Goal: Information Seeking & Learning: Learn about a topic

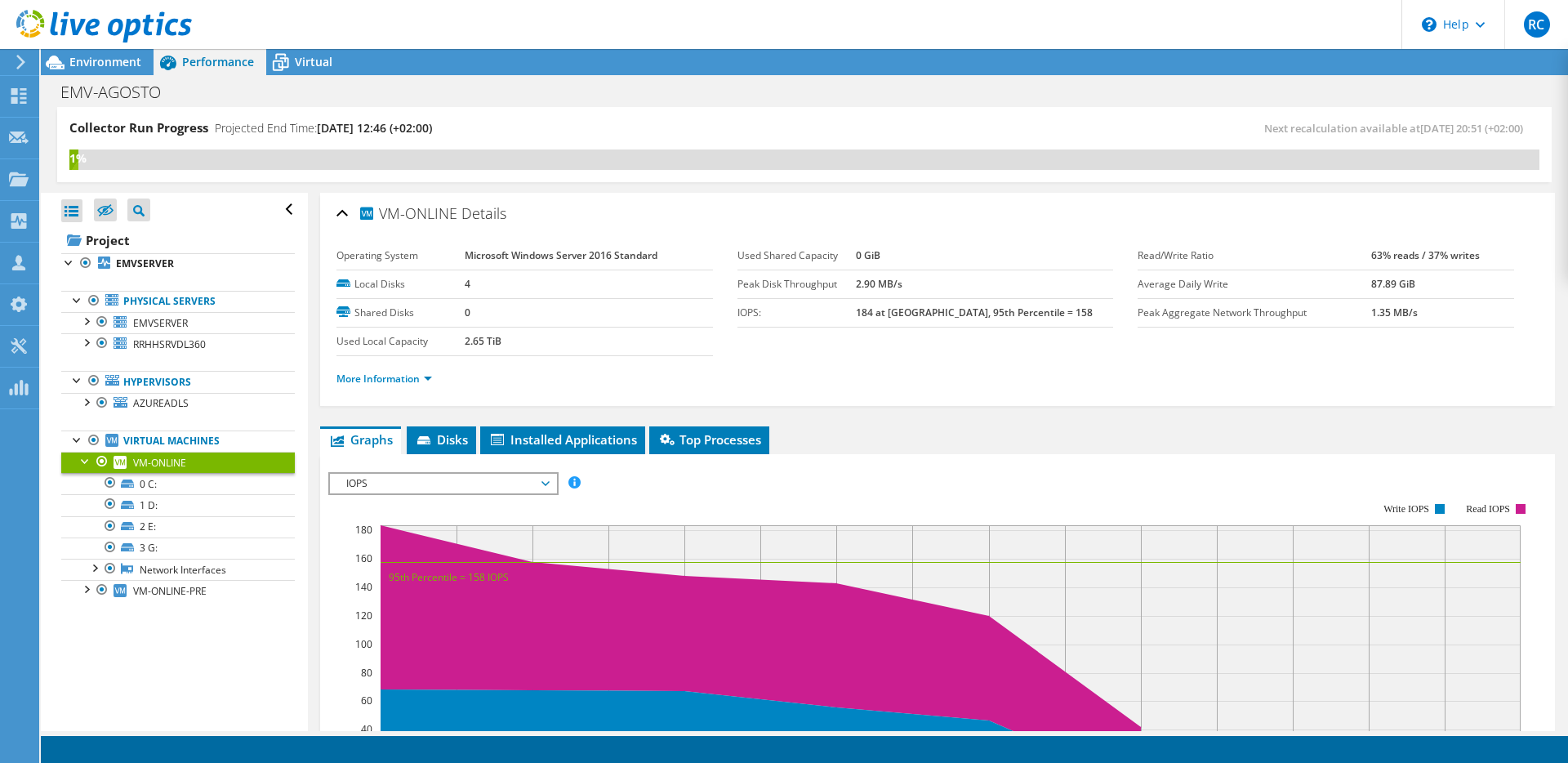
scroll to position [180, 0]
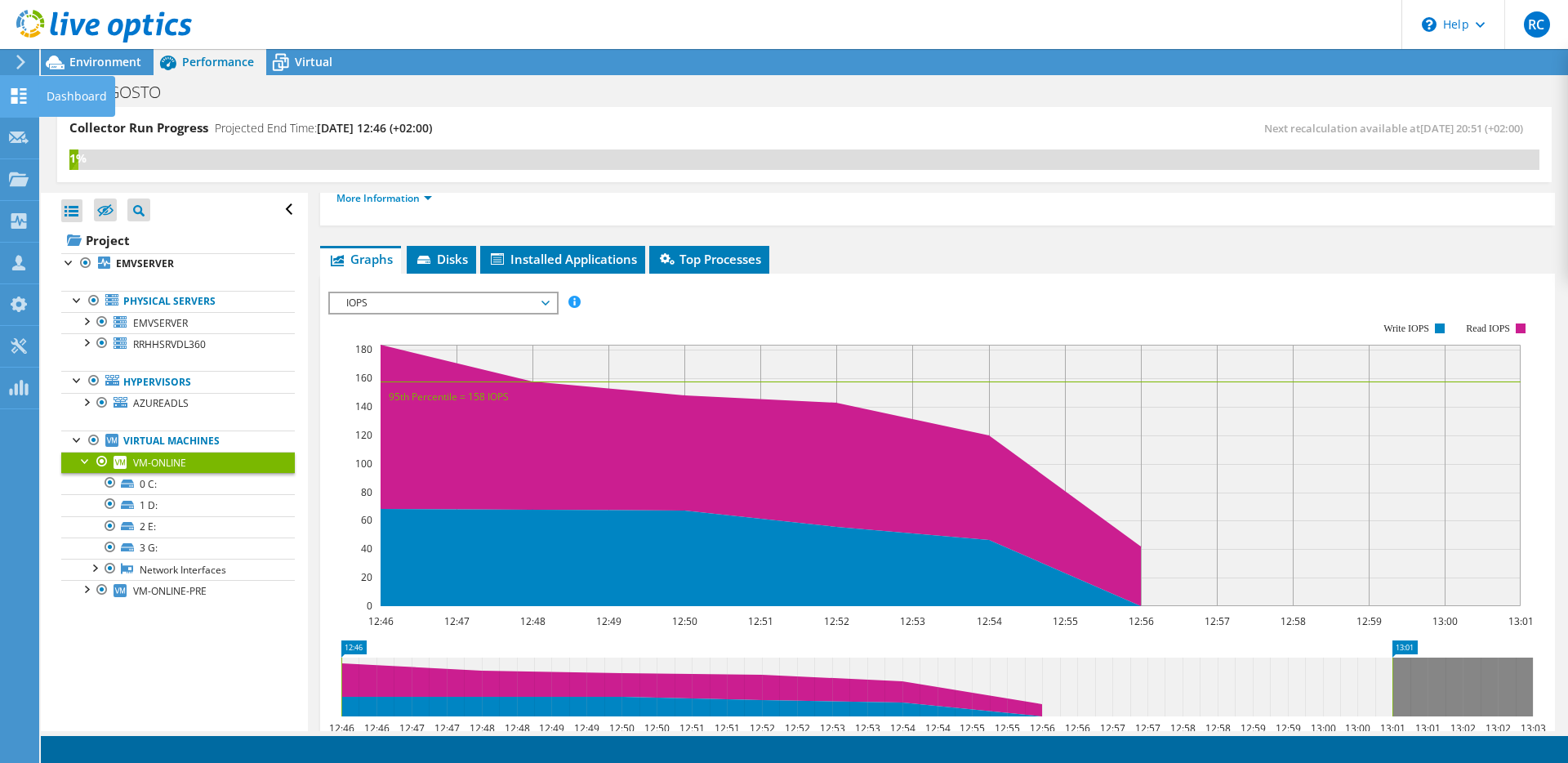
click at [25, 88] on use at bounding box center [19, 96] width 15 height 15
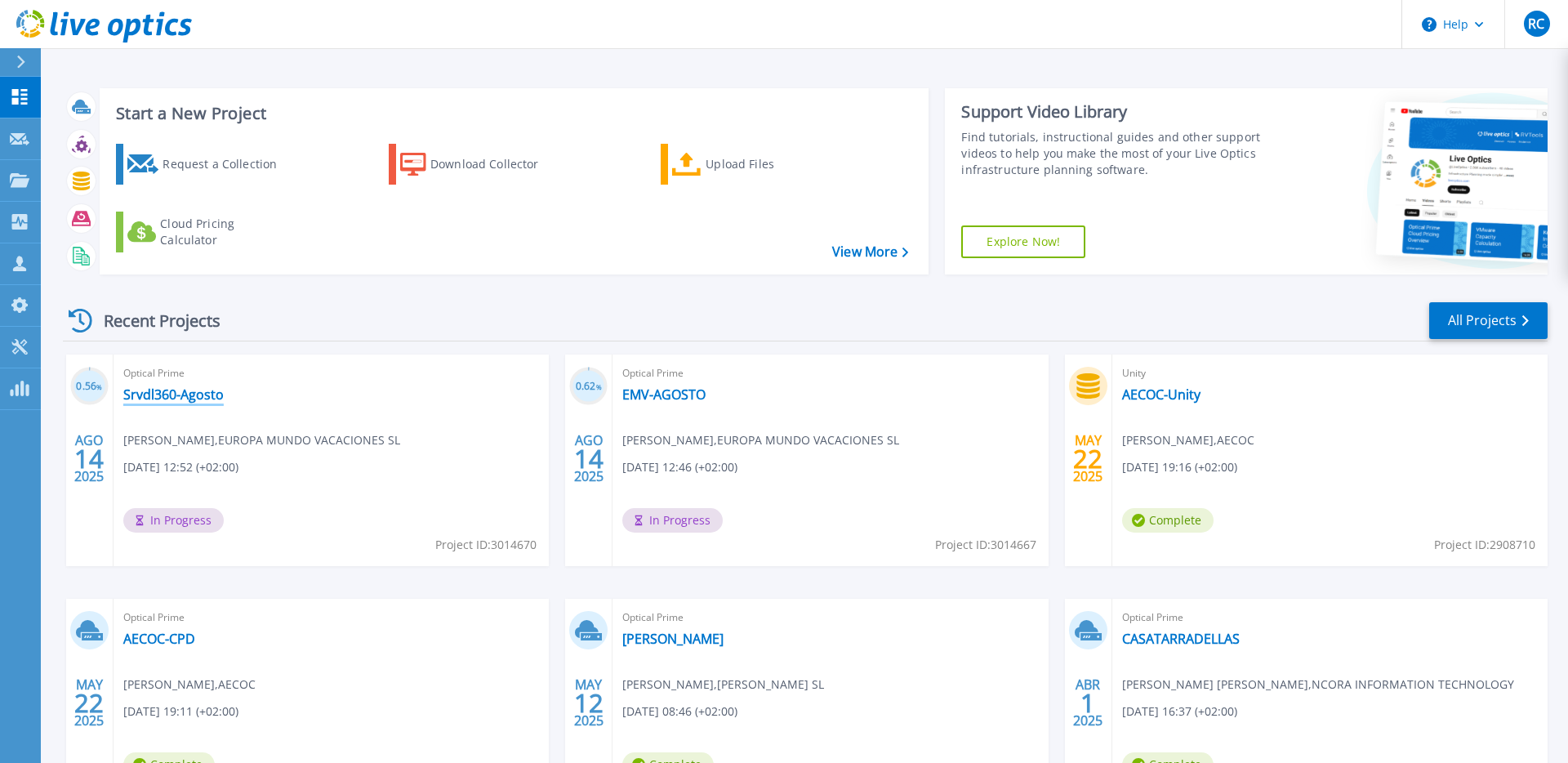
click at [172, 395] on link "Srvdl360-Agosto" at bounding box center [173, 394] width 101 height 16
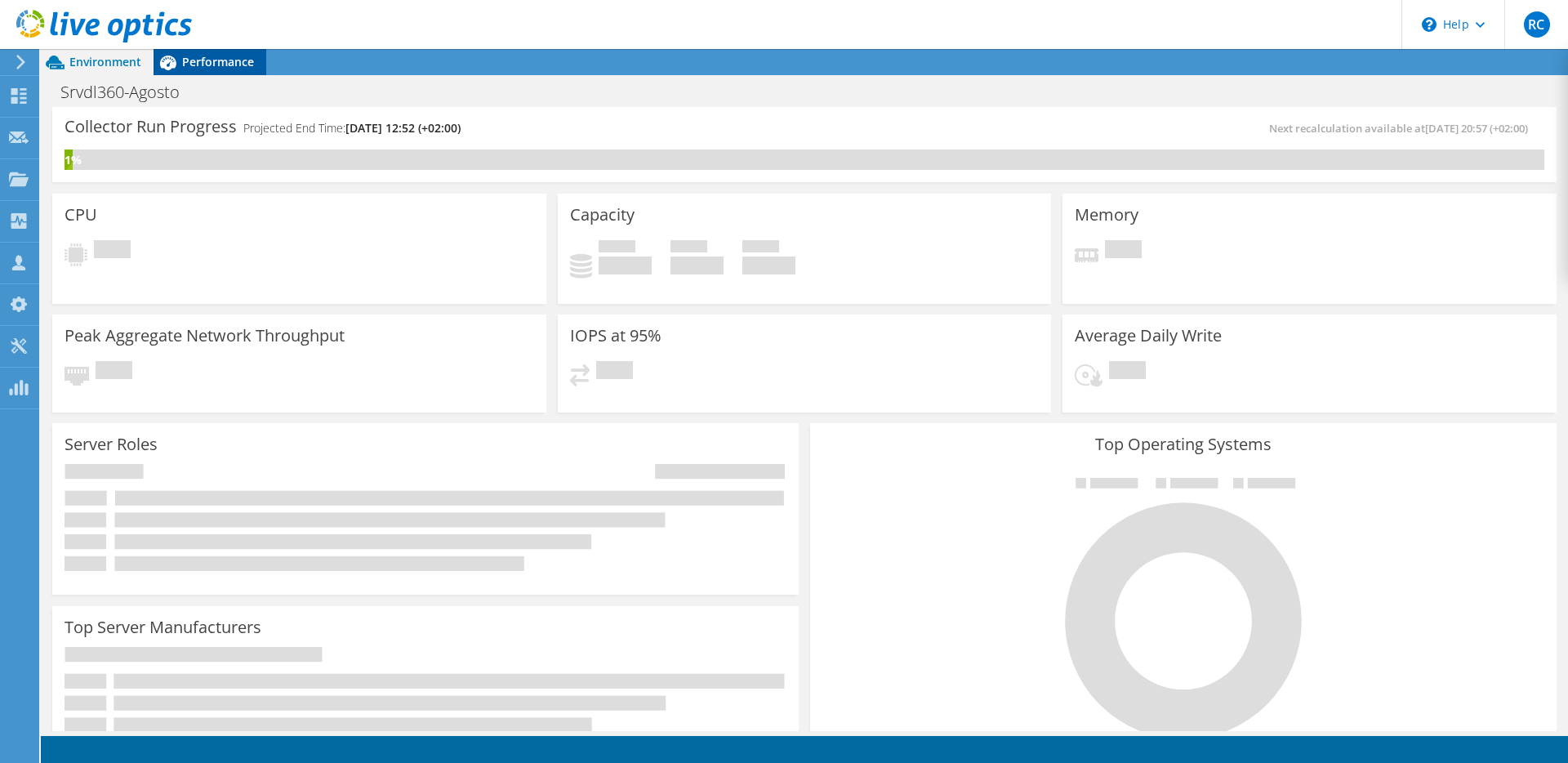
click at [179, 67] on icon at bounding box center [168, 62] width 29 height 29
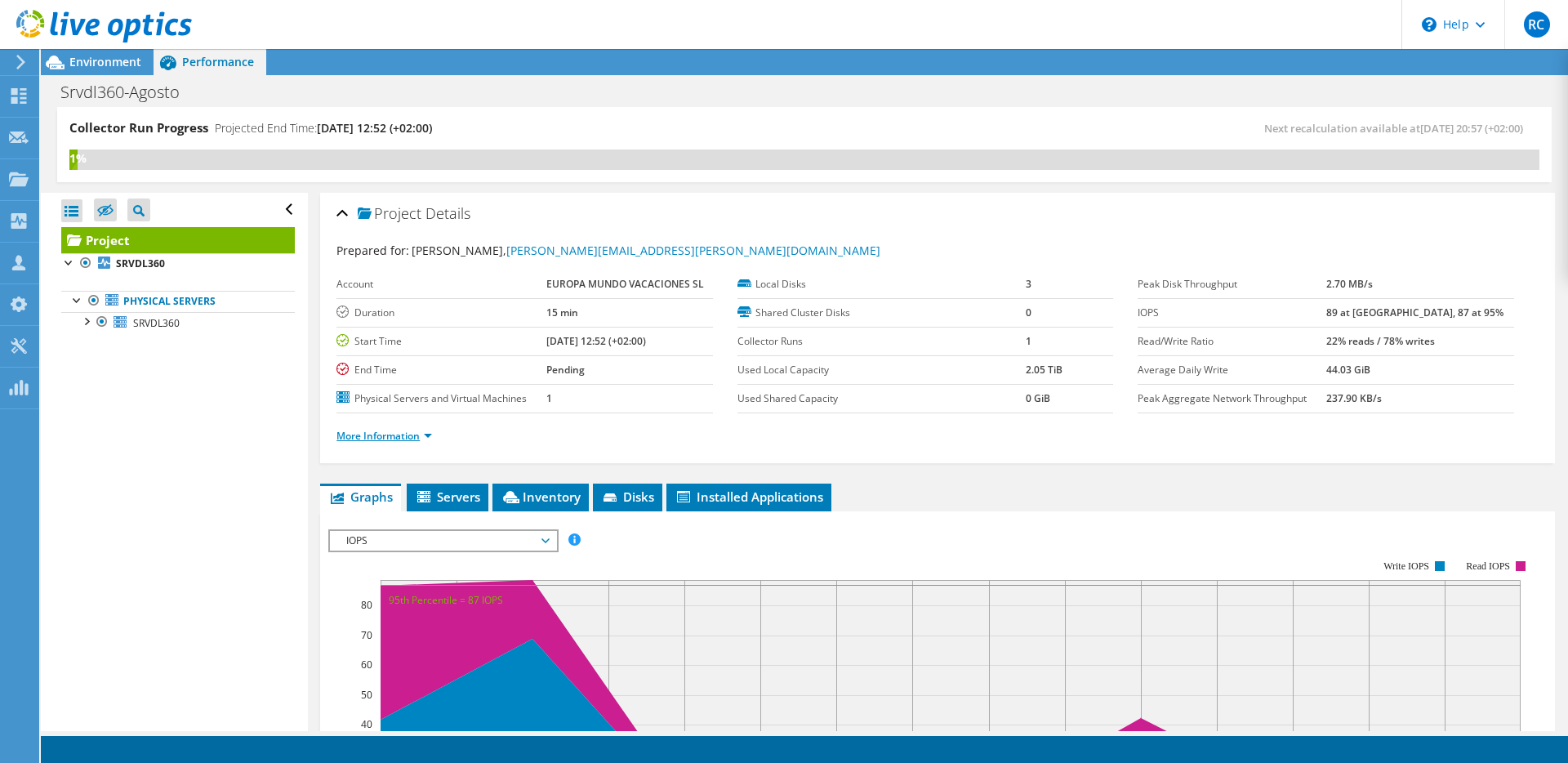
click at [432, 433] on link "More Information" at bounding box center [384, 435] width 96 height 13
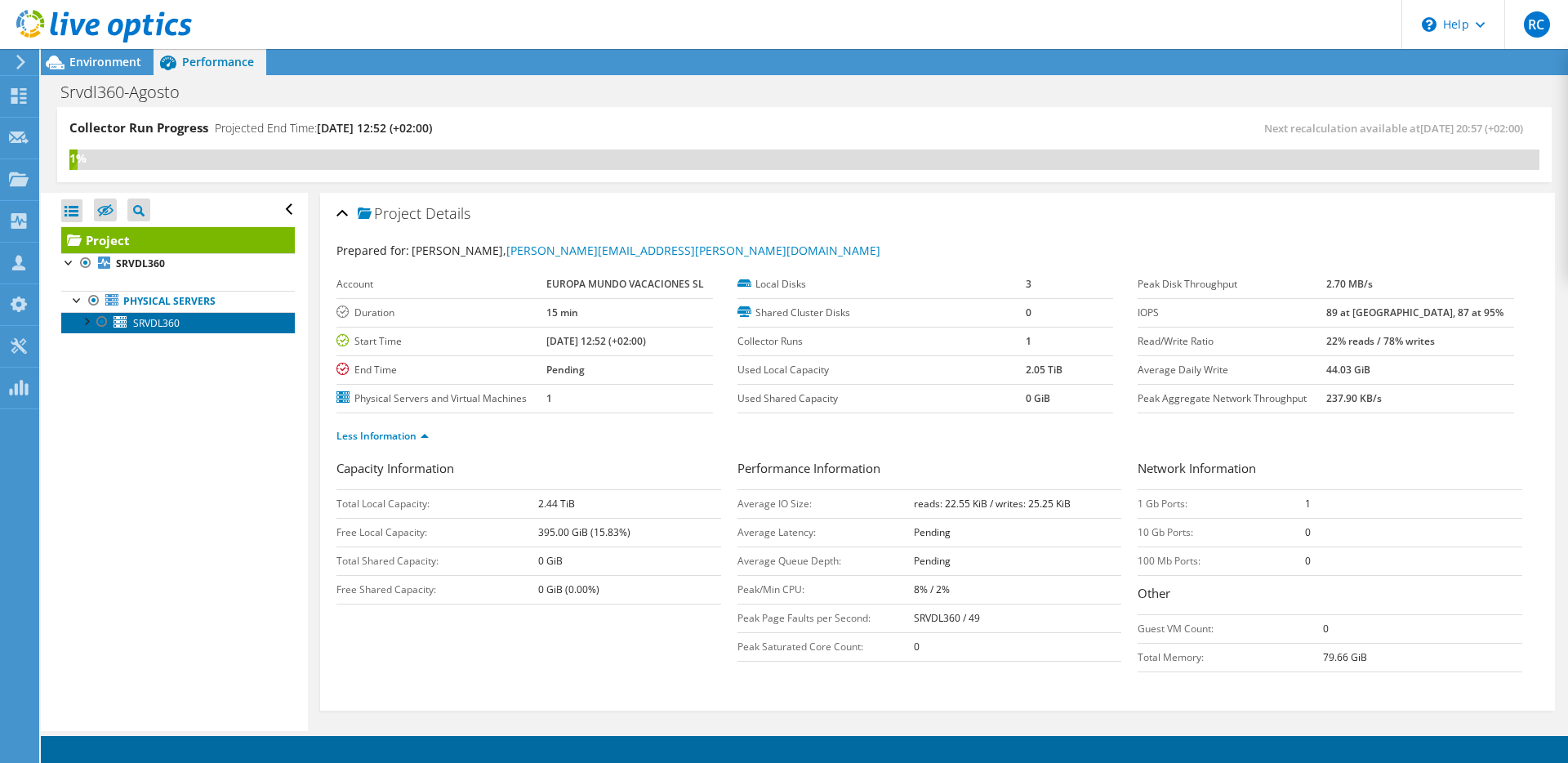
click at [130, 329] on link "SRVDL360" at bounding box center [178, 323] width 234 height 21
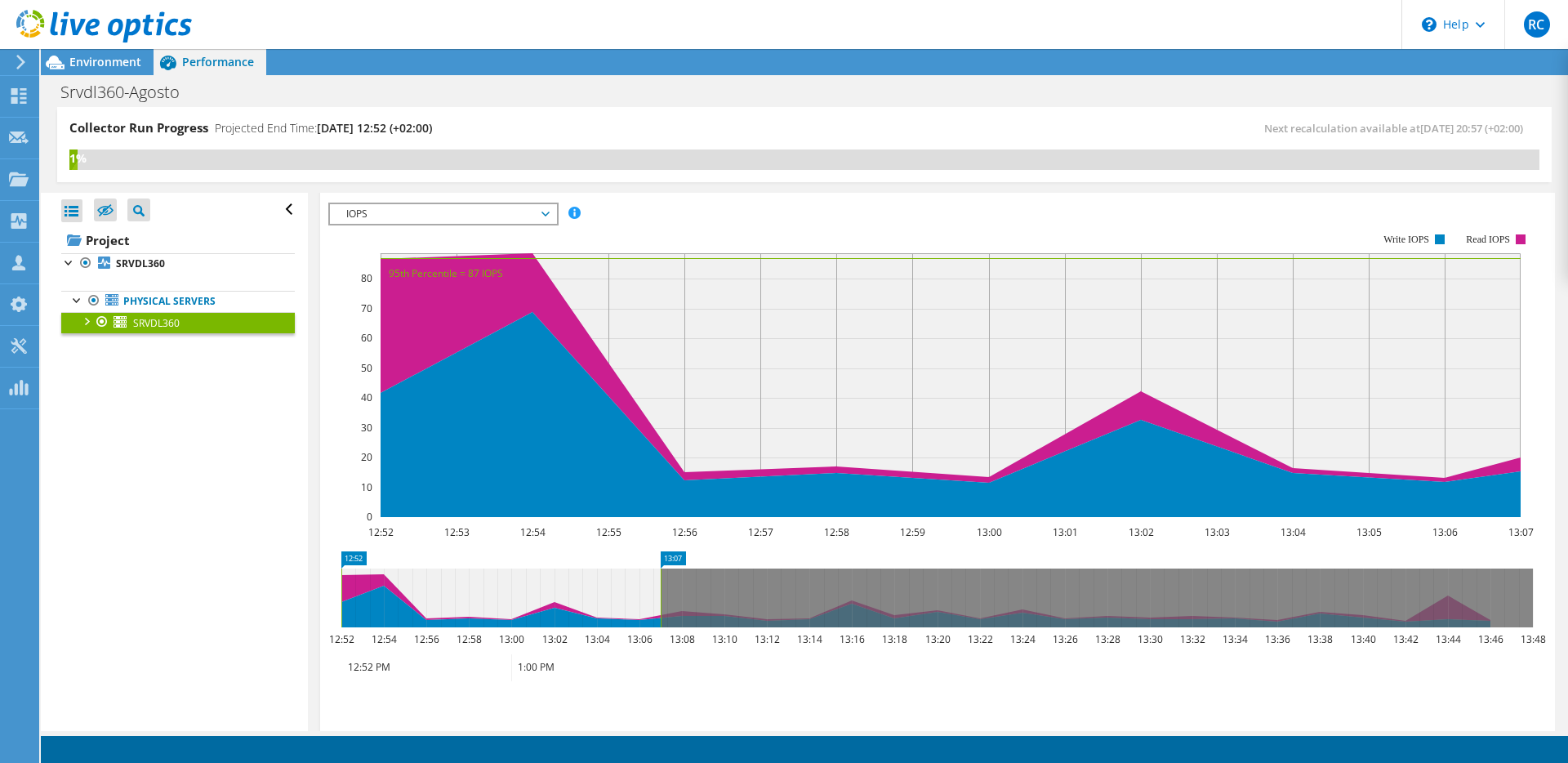
scroll to position [273, 0]
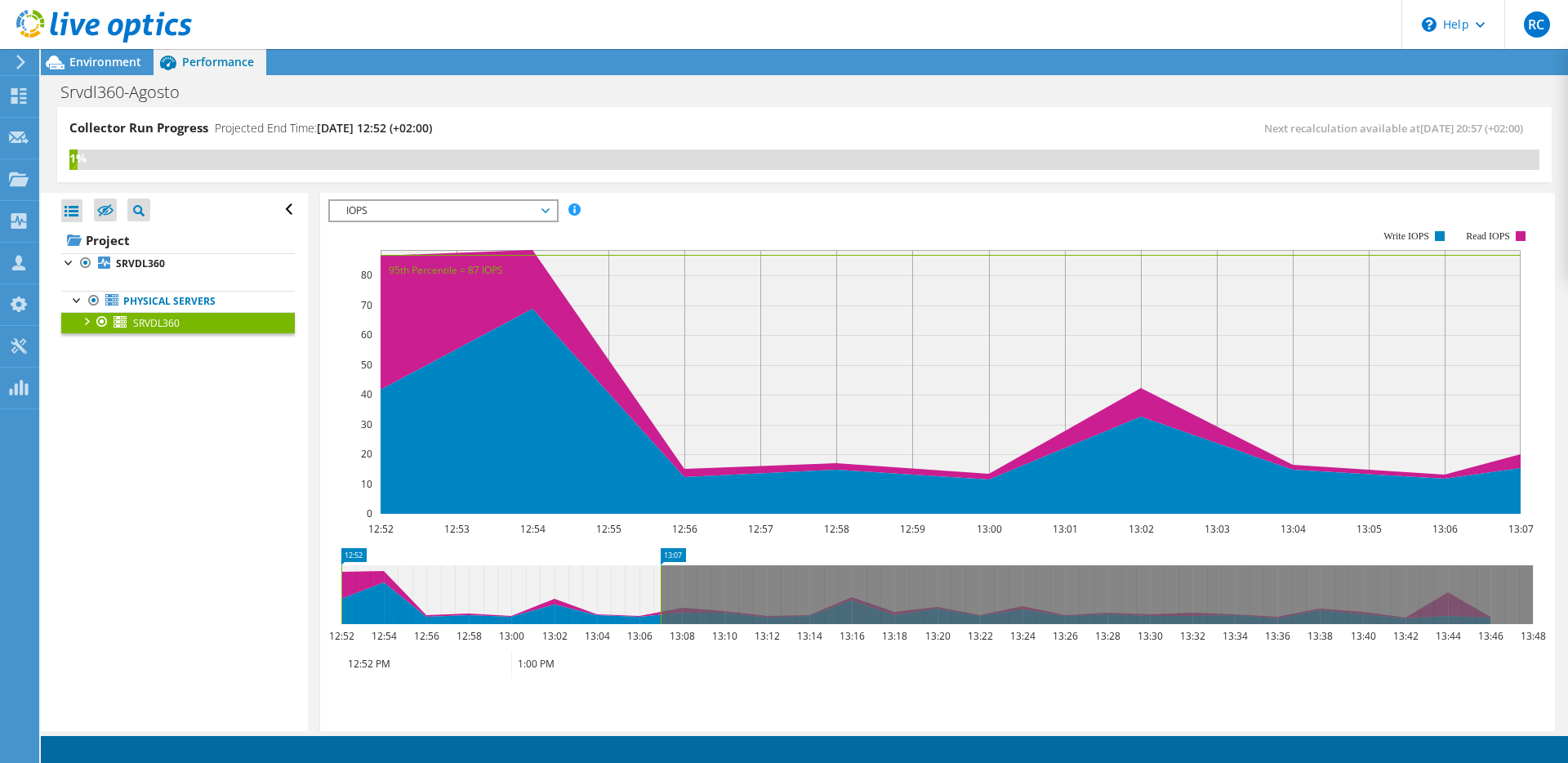
click at [388, 213] on span "IOPS" at bounding box center [443, 211] width 210 height 19
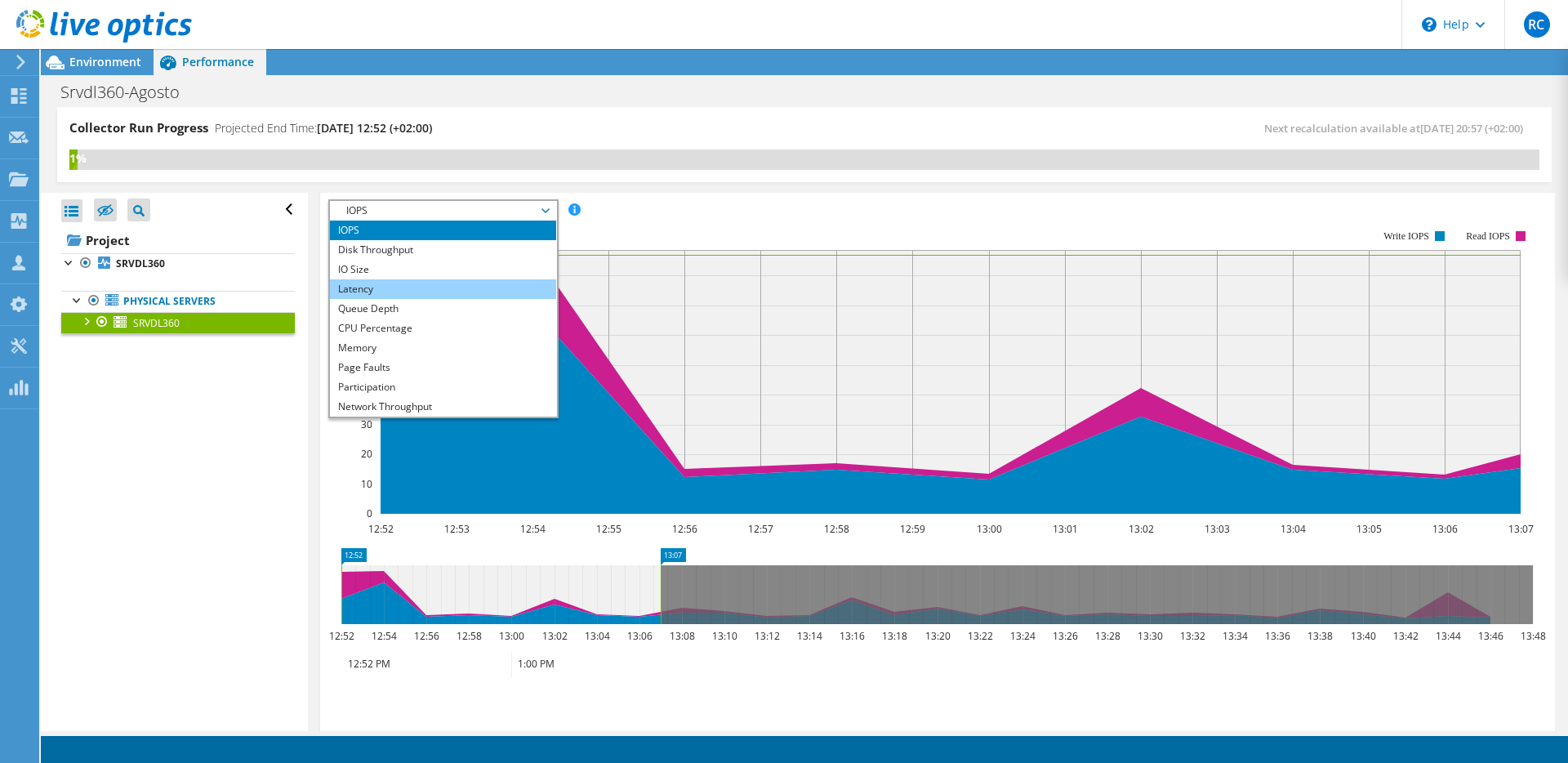
click at [388, 288] on li "Latency" at bounding box center [443, 289] width 226 height 19
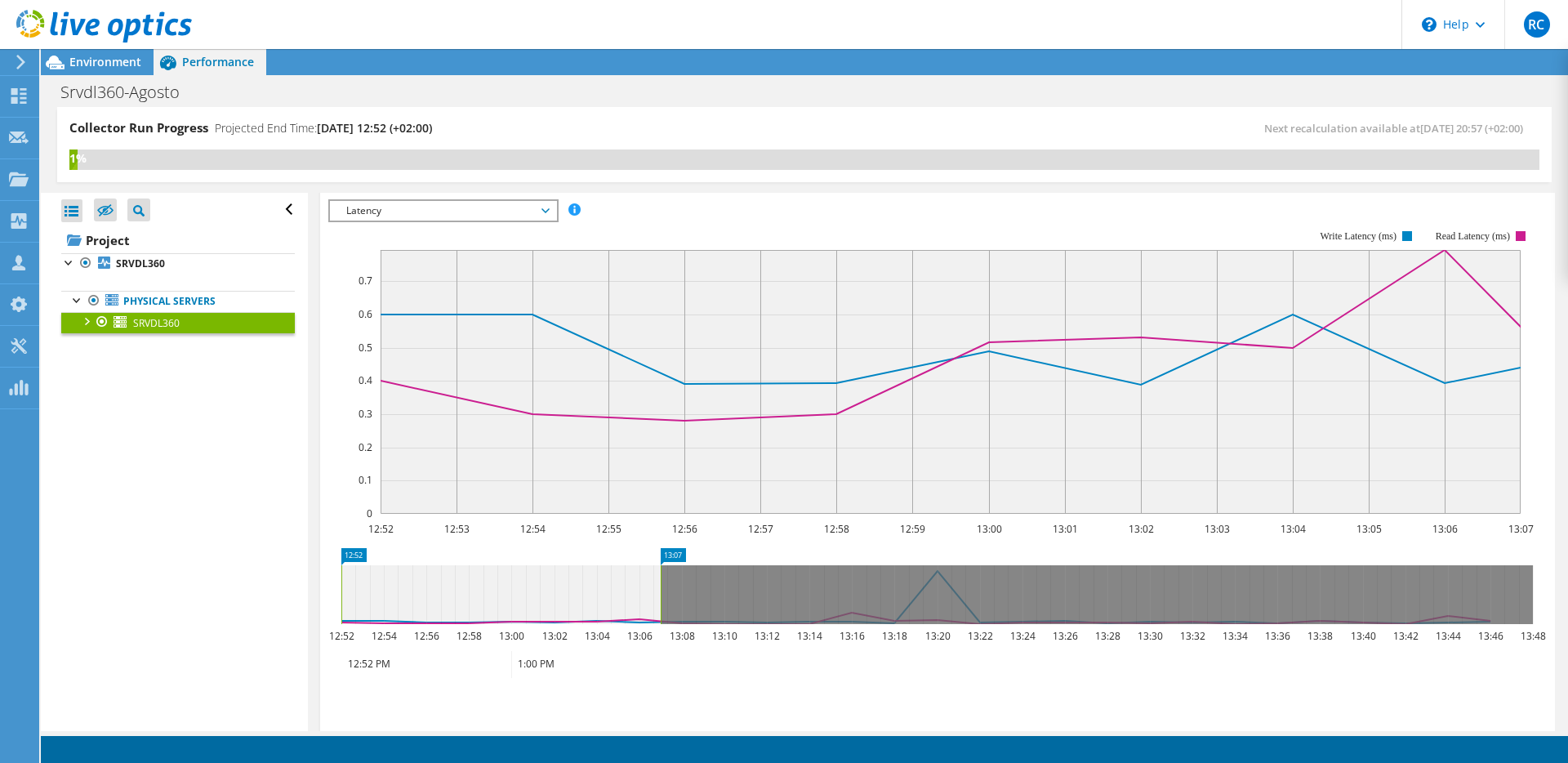
click at [19, 68] on icon at bounding box center [20, 61] width 12 height 14
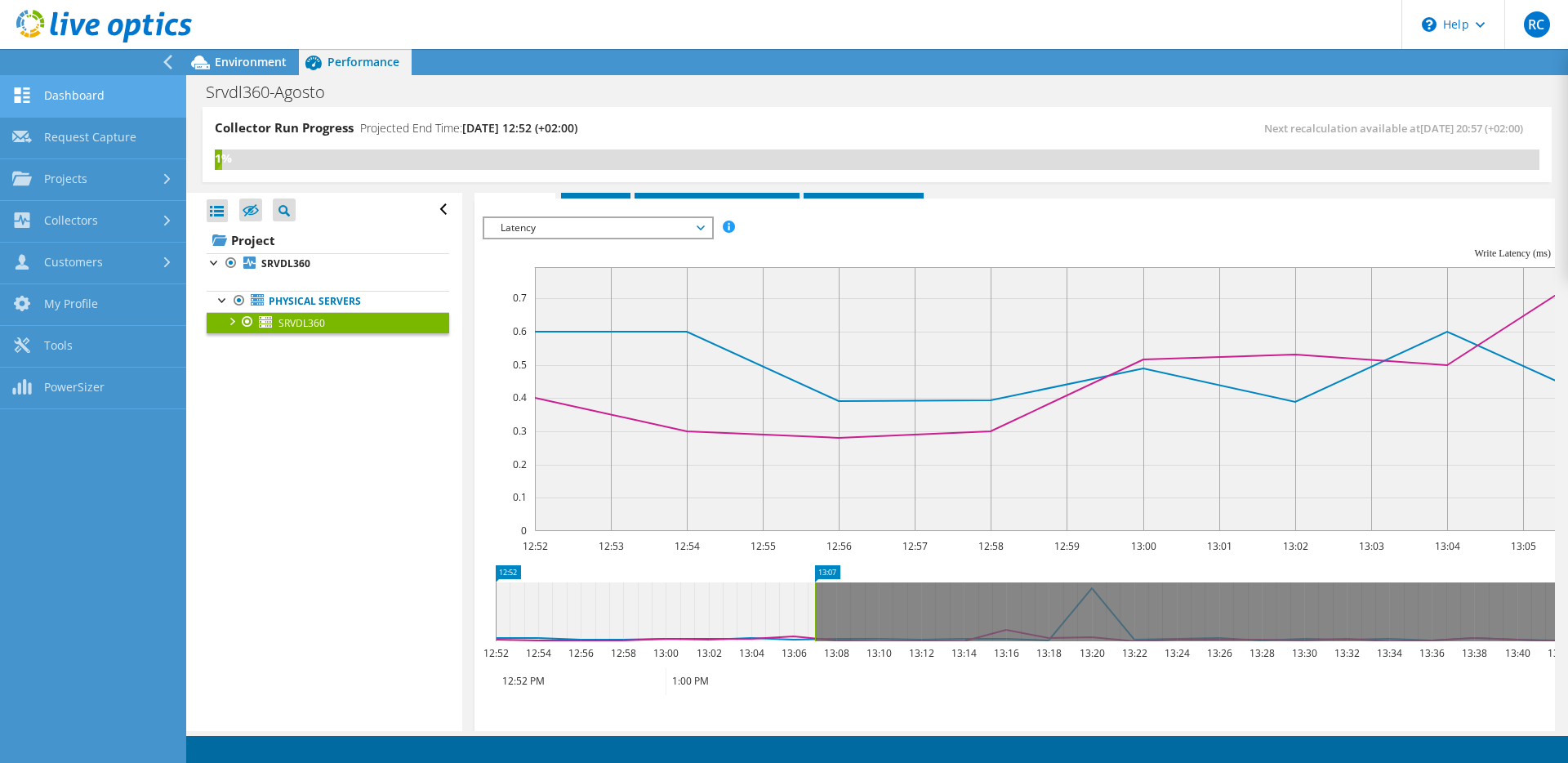
click at [82, 100] on link "Dashboard" at bounding box center [93, 96] width 186 height 41
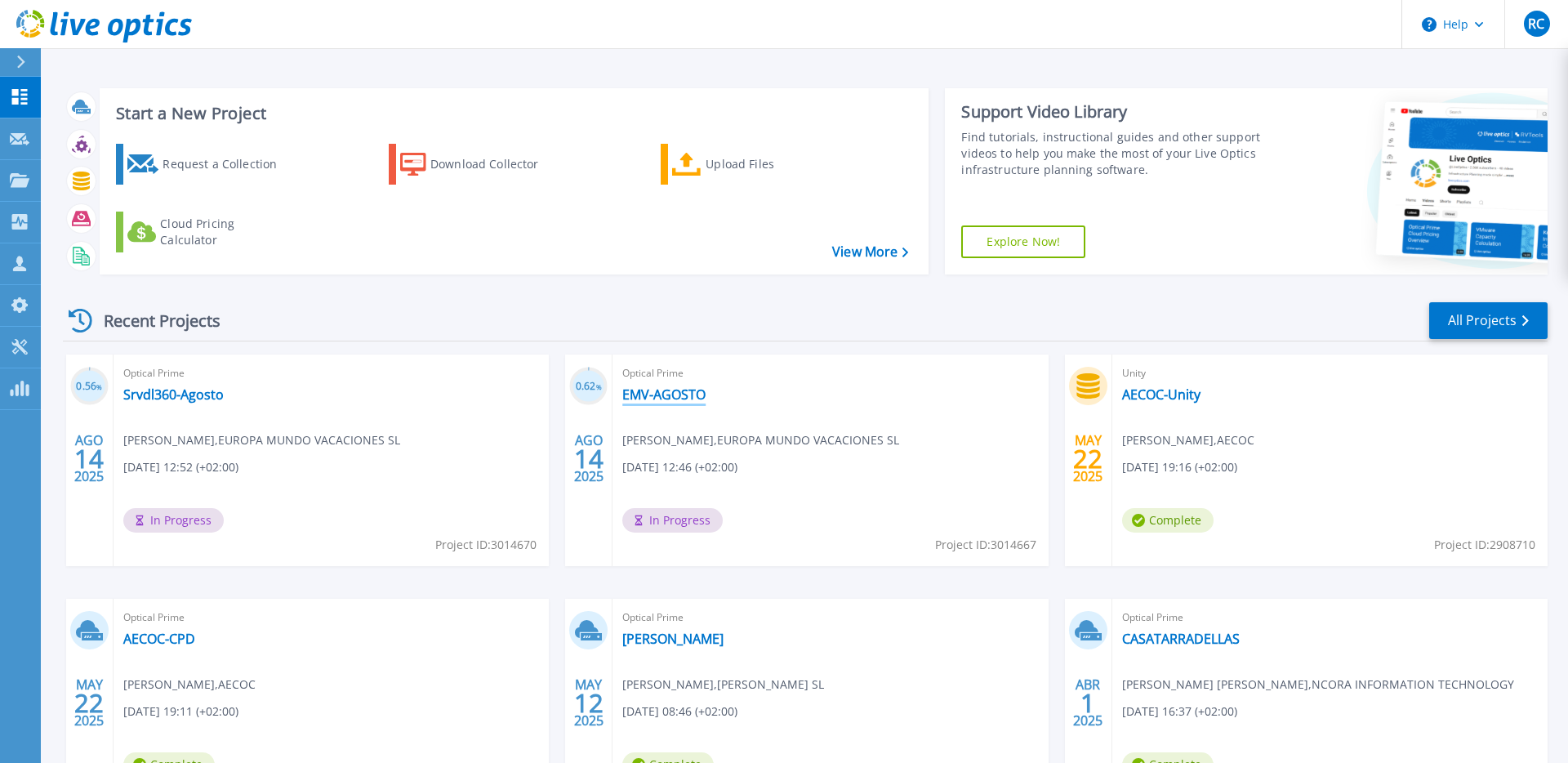
click at [685, 396] on link "EMV-AGOSTO" at bounding box center [663, 394] width 83 height 16
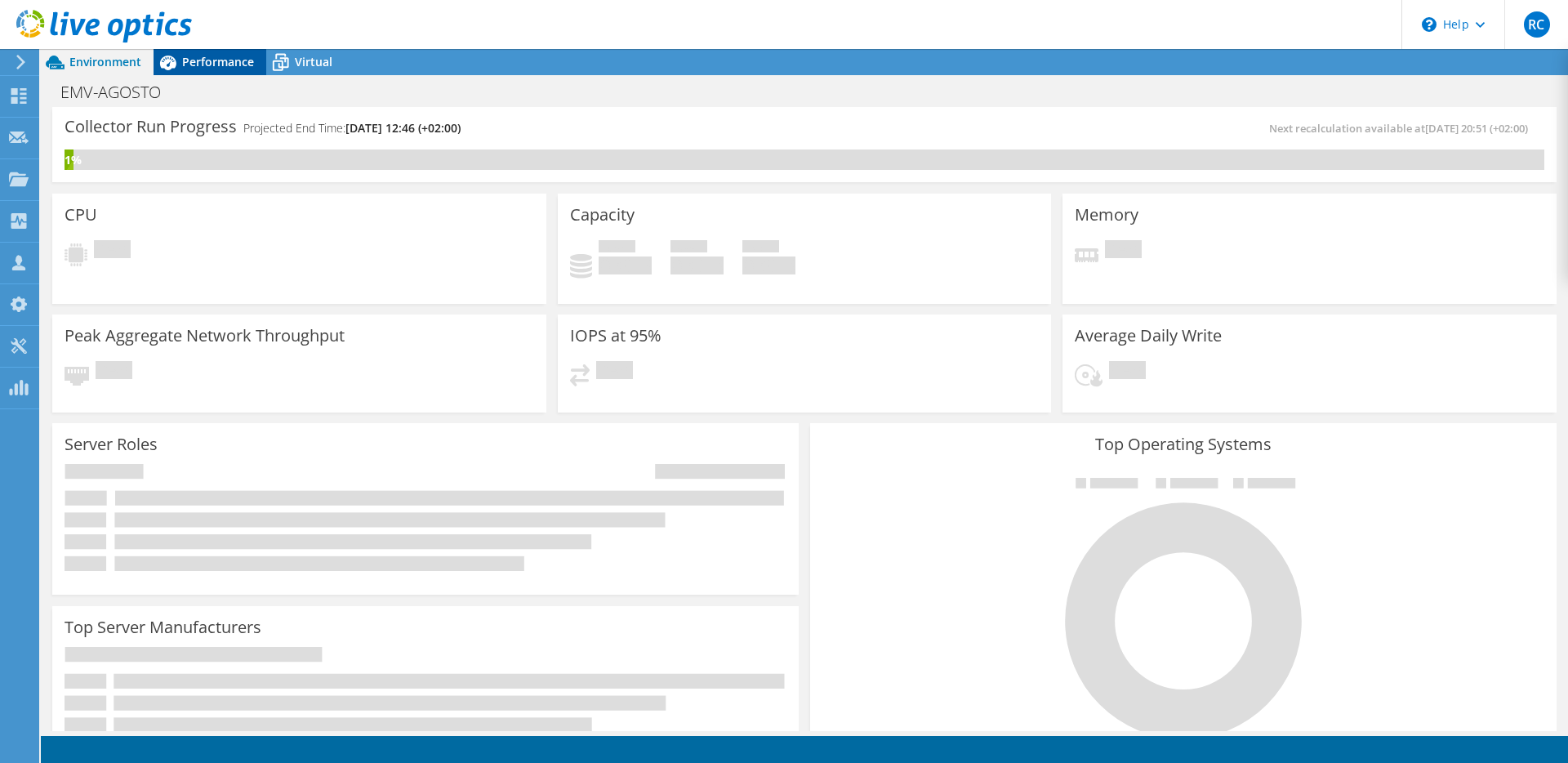
click at [192, 67] on span "Performance" at bounding box center [218, 61] width 72 height 15
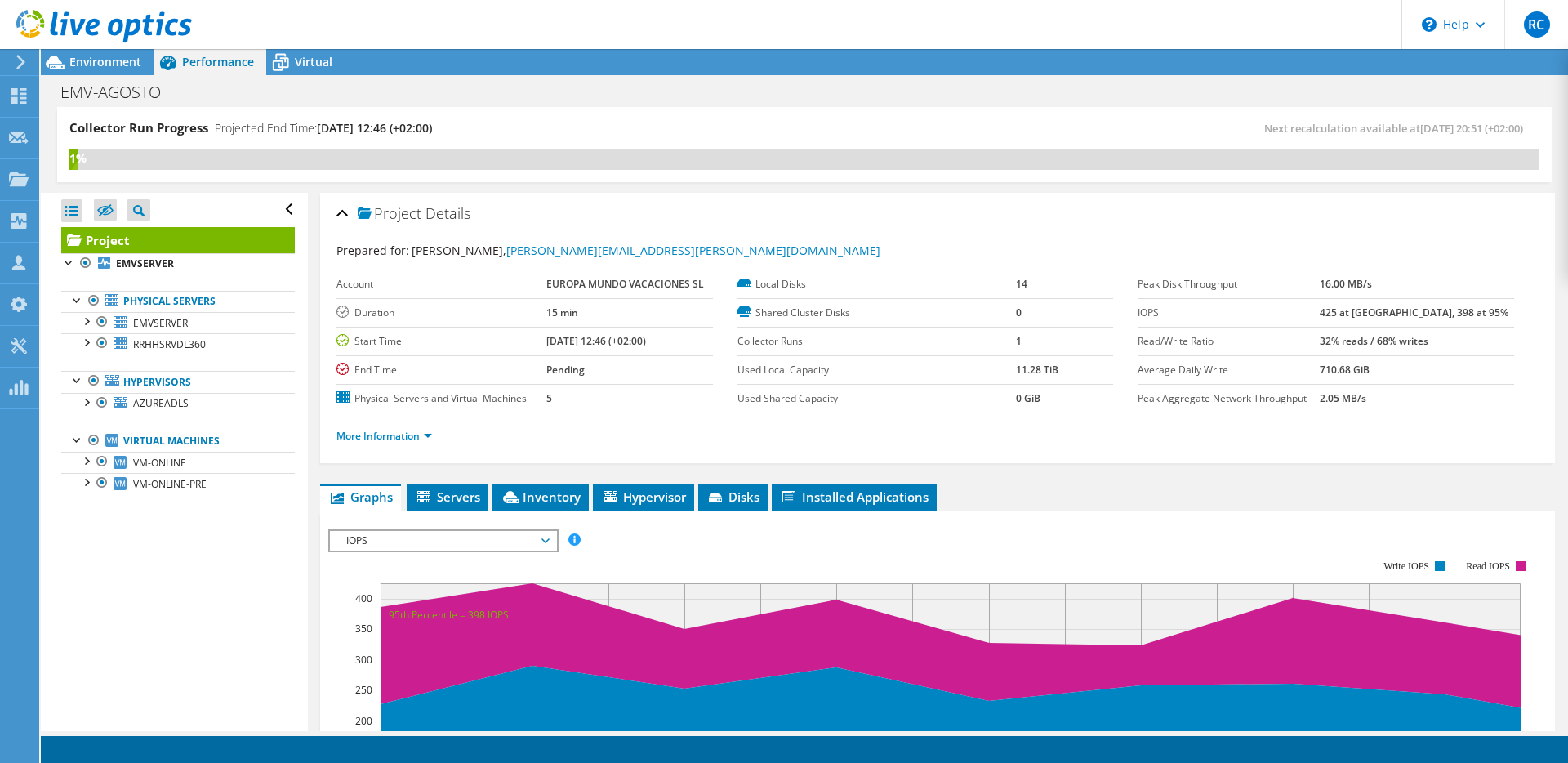
click at [382, 544] on span "IOPS" at bounding box center [443, 541] width 210 height 19
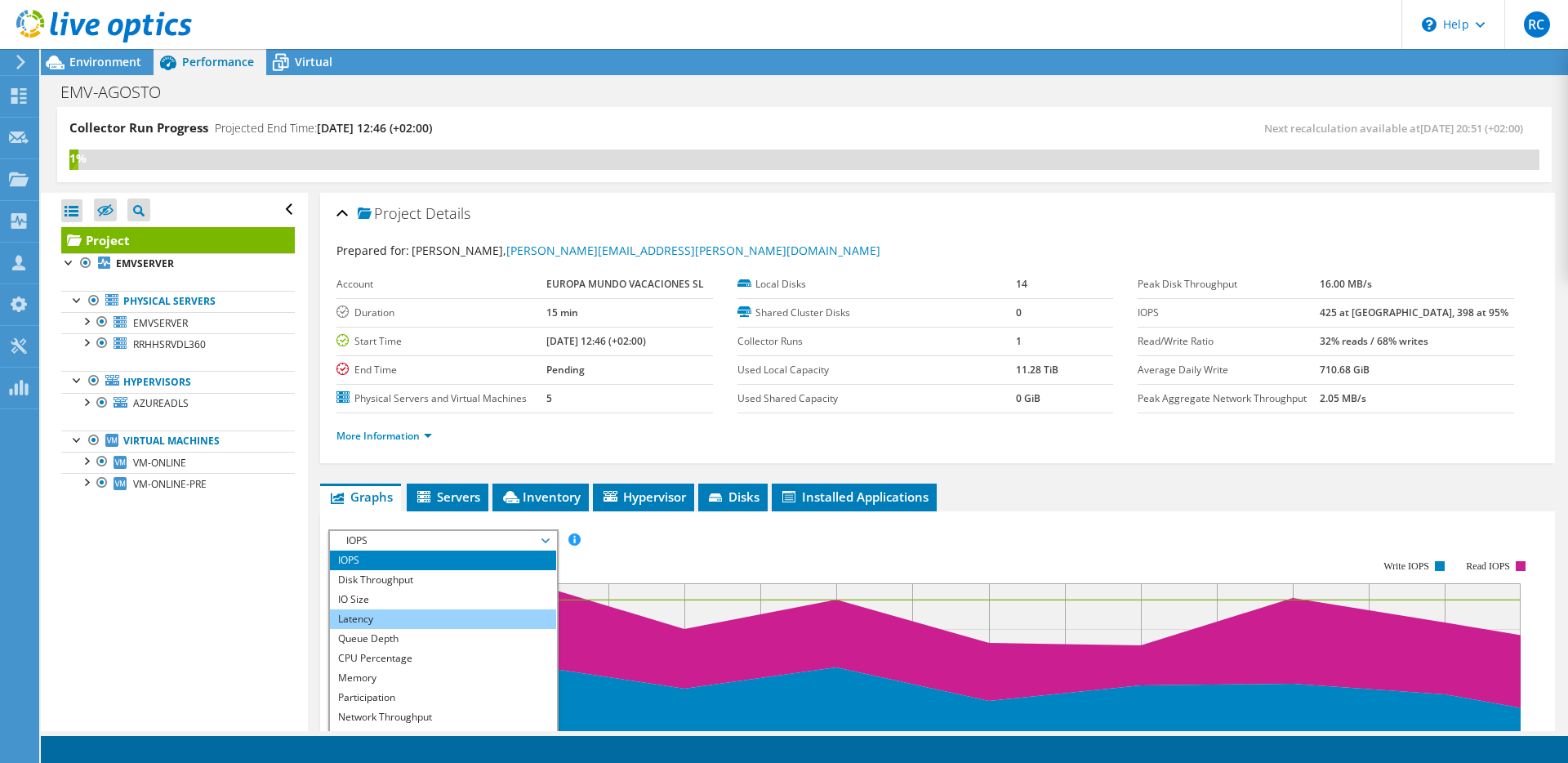
click at [379, 614] on li "Latency" at bounding box center [443, 619] width 226 height 19
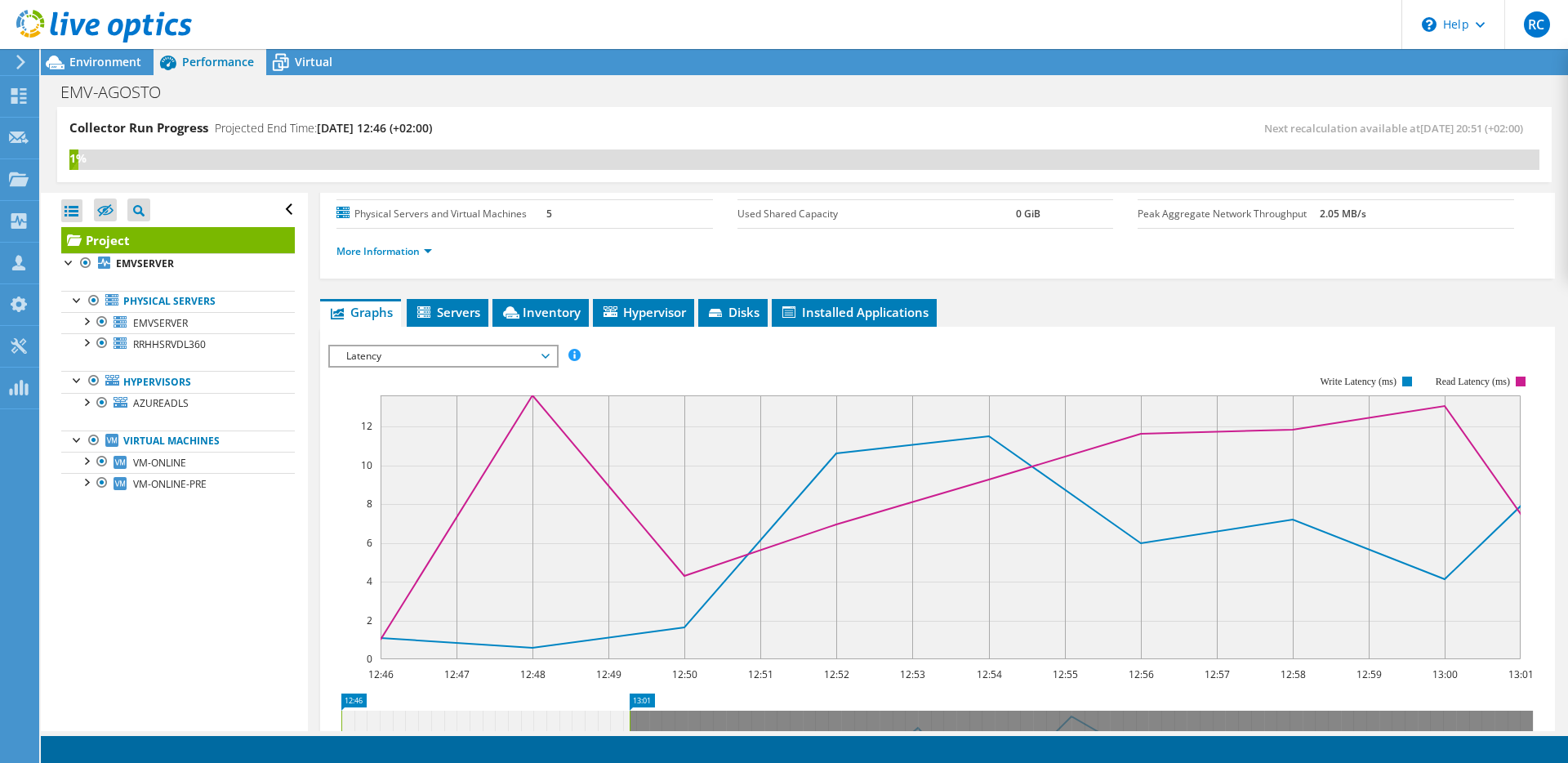
scroll to position [191, 0]
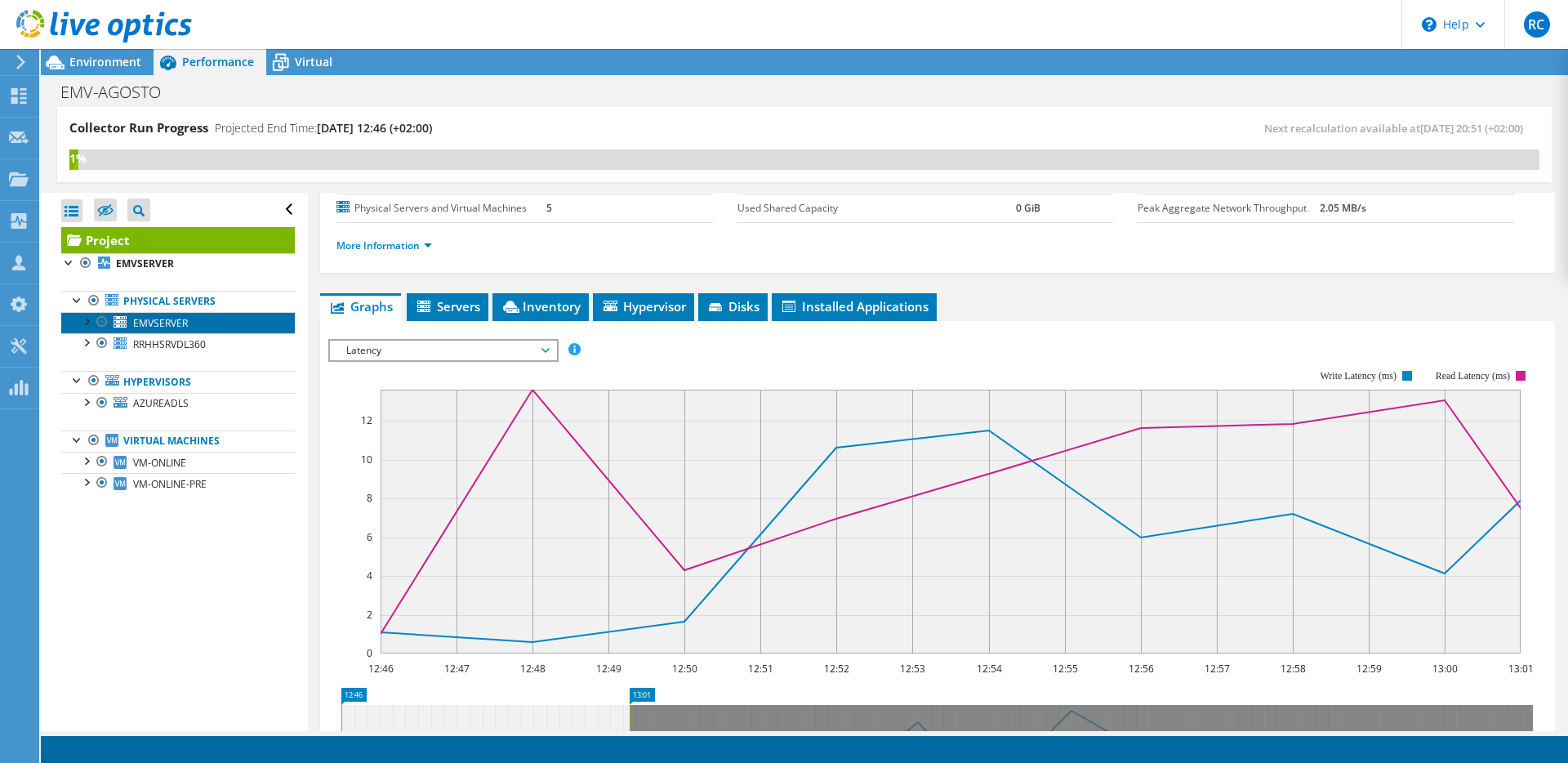
click at [169, 323] on span "EMVSERVER" at bounding box center [160, 323] width 55 height 13
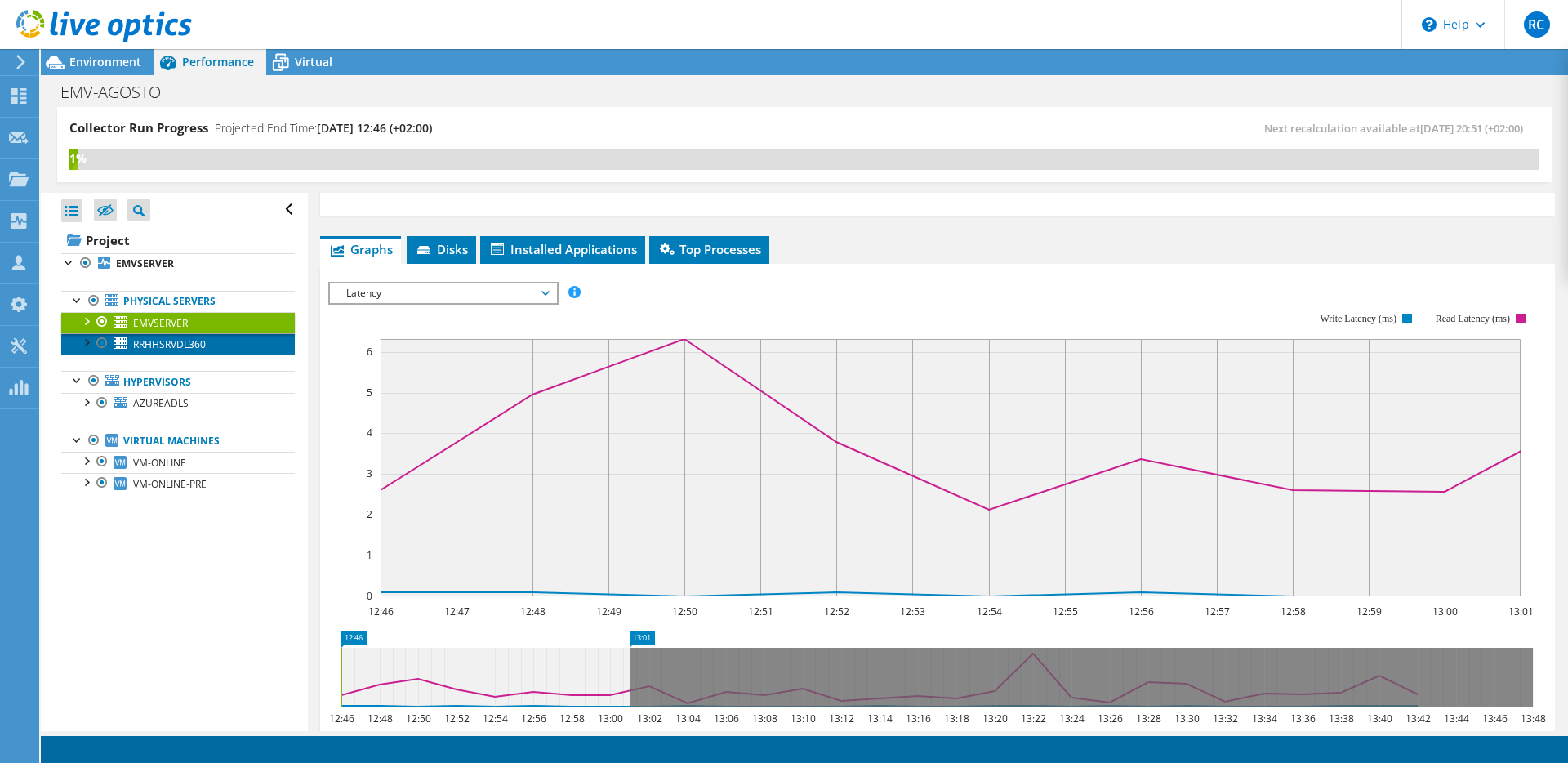
click at [158, 344] on span "RRHHSRVDL360" at bounding box center [170, 344] width 73 height 13
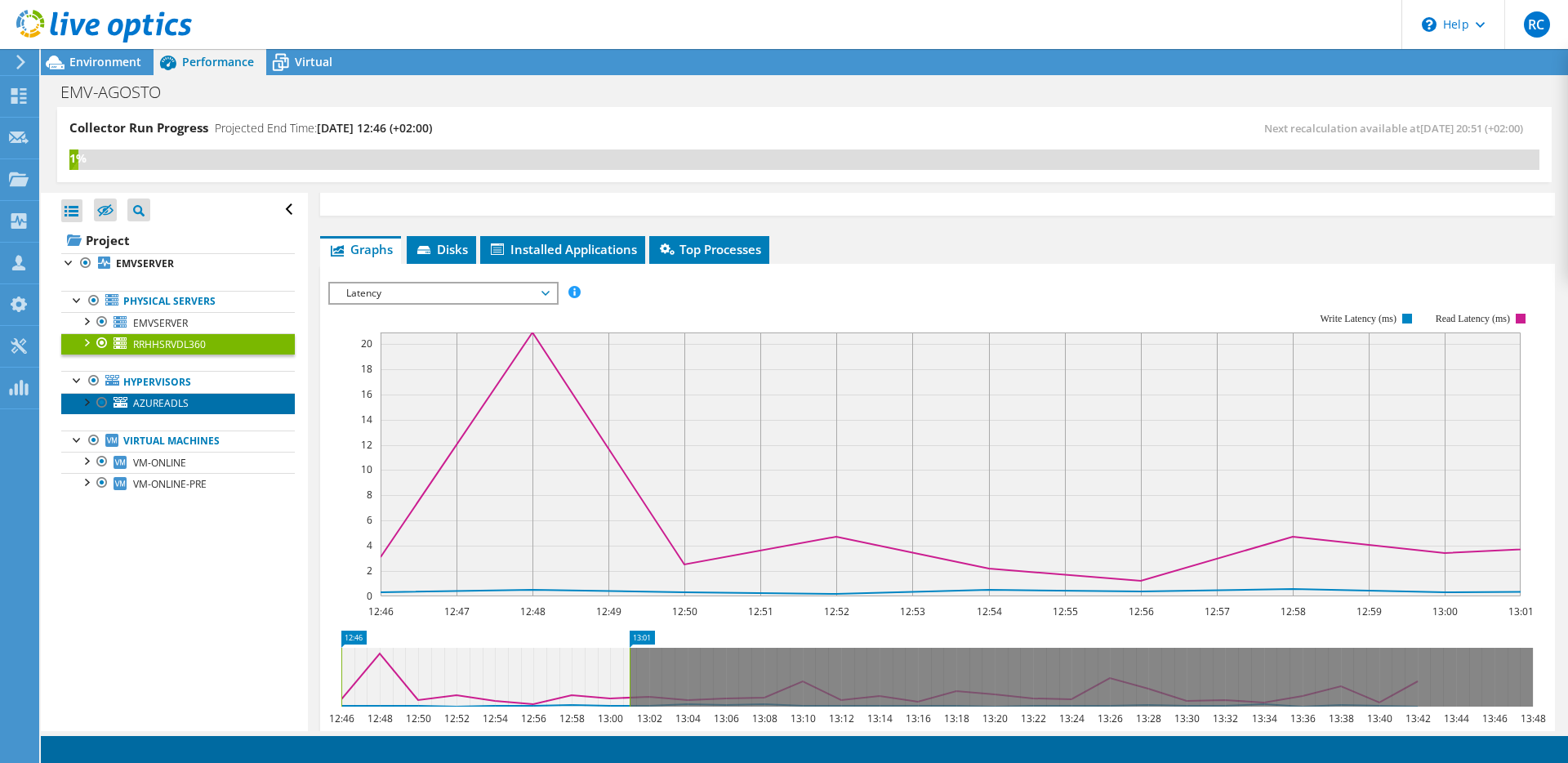
click at [159, 405] on span "AZUREADLS" at bounding box center [161, 403] width 56 height 13
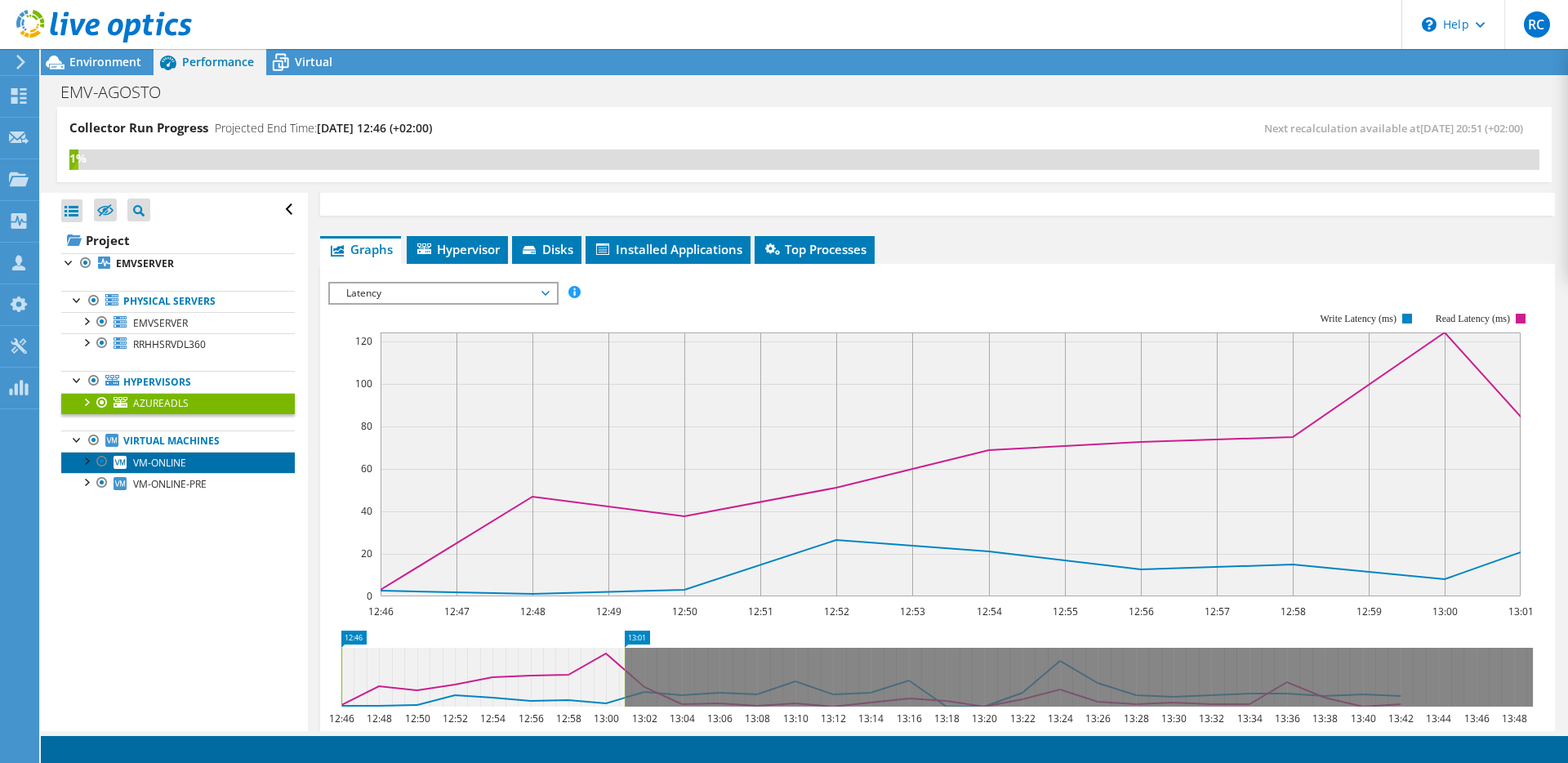
click at [165, 463] on span "VM-ONLINE" at bounding box center [159, 462] width 53 height 13
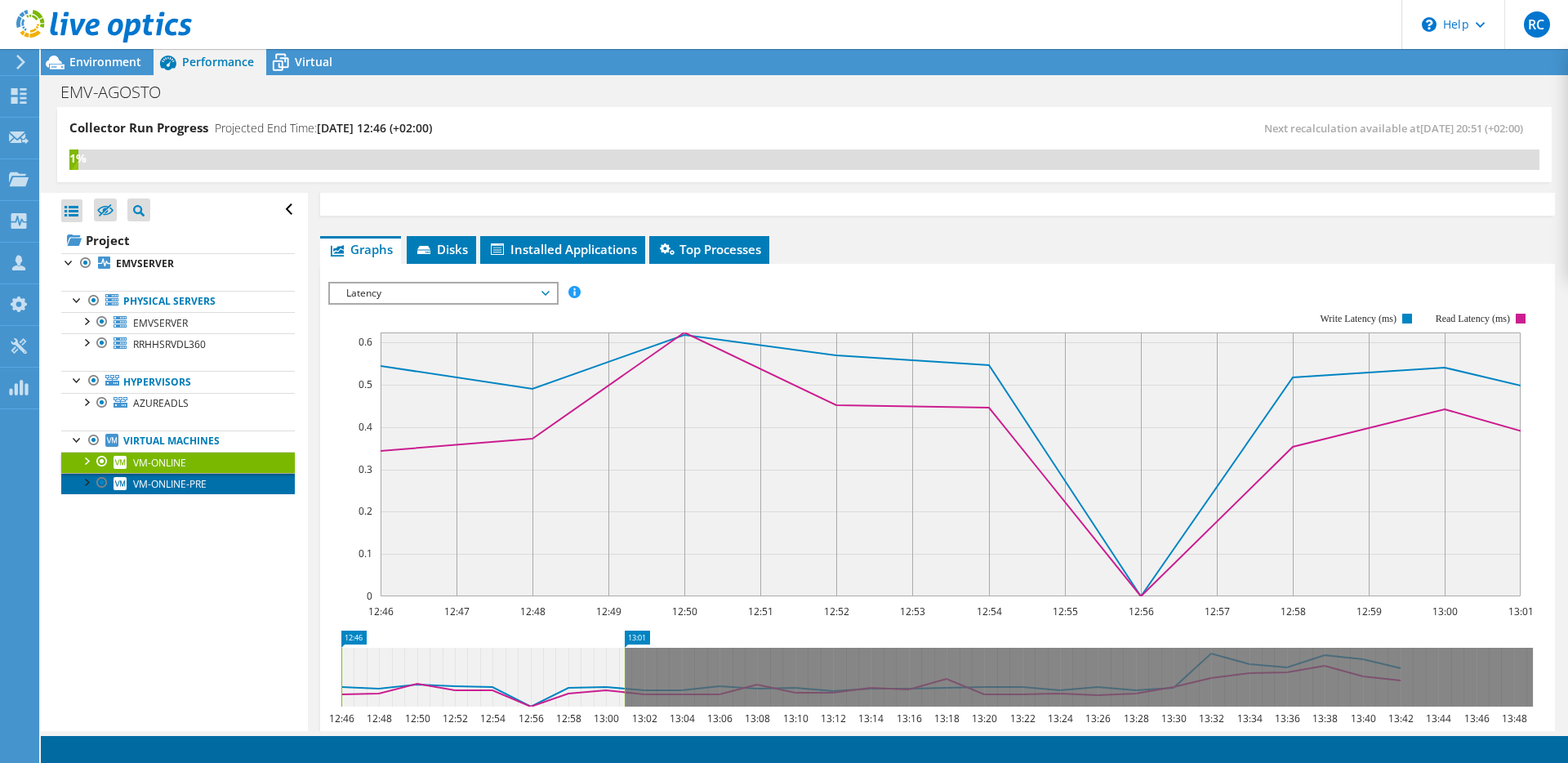
click at [166, 483] on span "VM-ONLINE-PRE" at bounding box center [170, 484] width 74 height 13
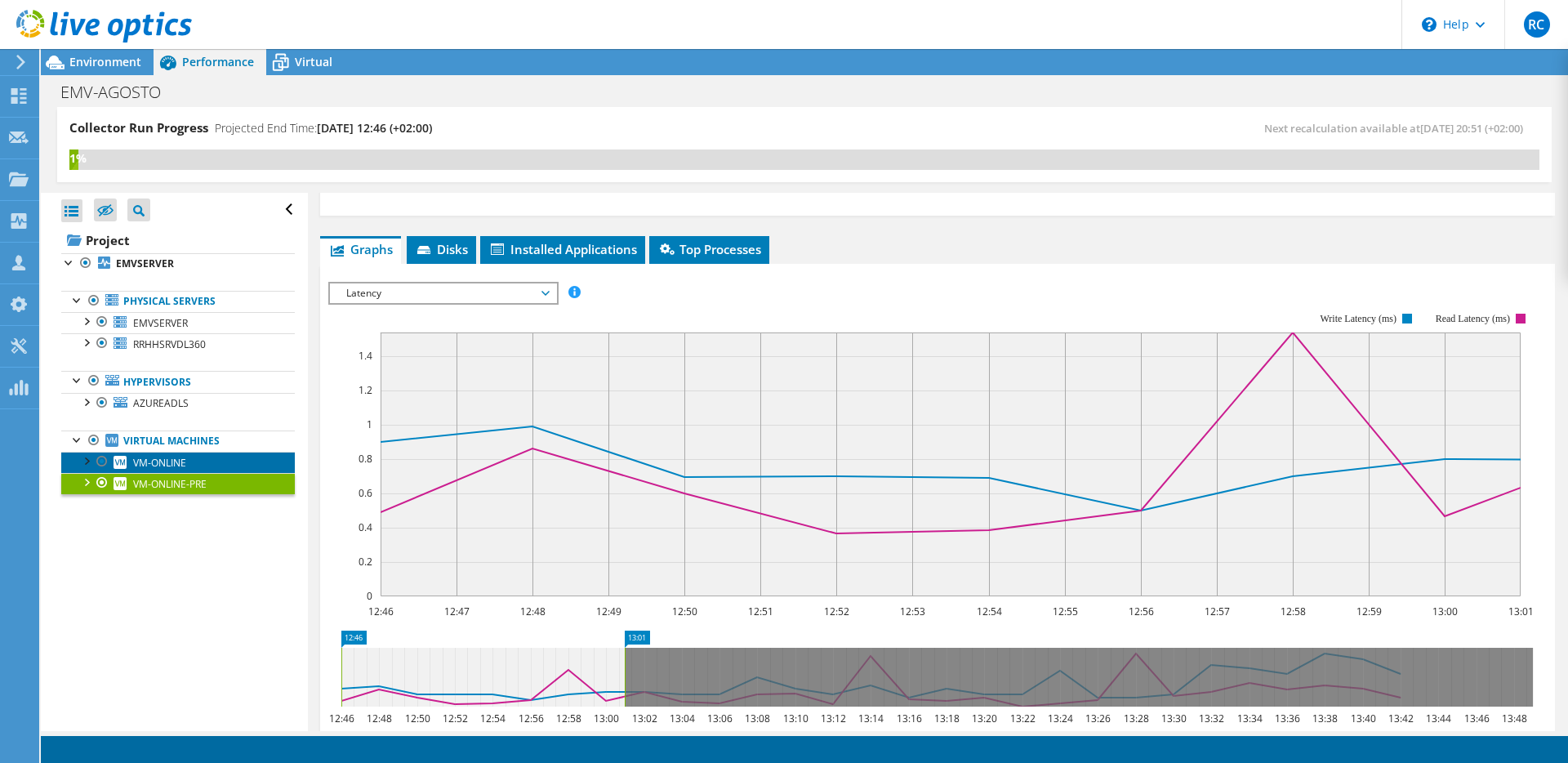
click at [163, 465] on span "VM-ONLINE" at bounding box center [159, 462] width 53 height 13
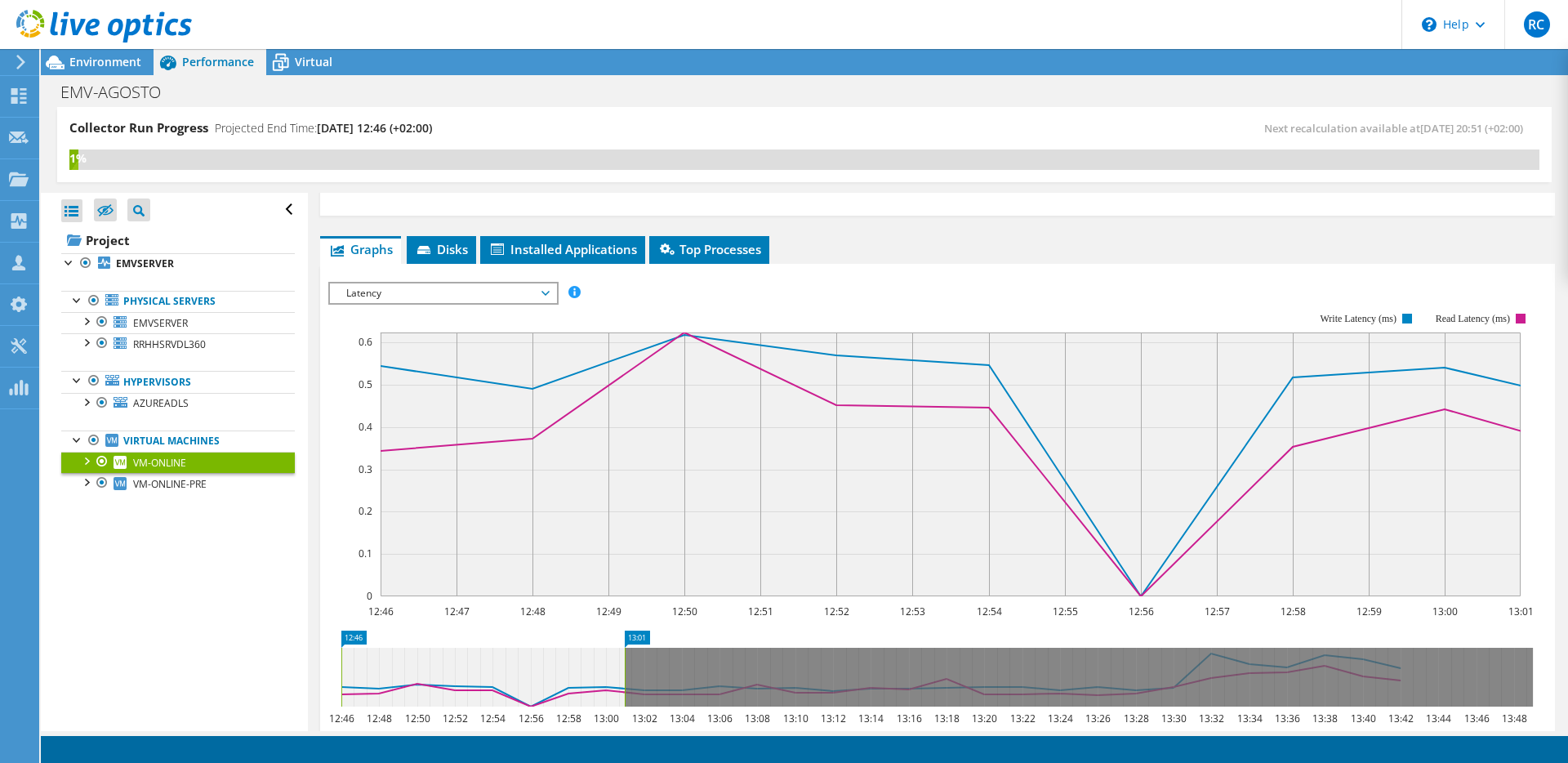
click at [370, 290] on span "Latency" at bounding box center [443, 293] width 210 height 19
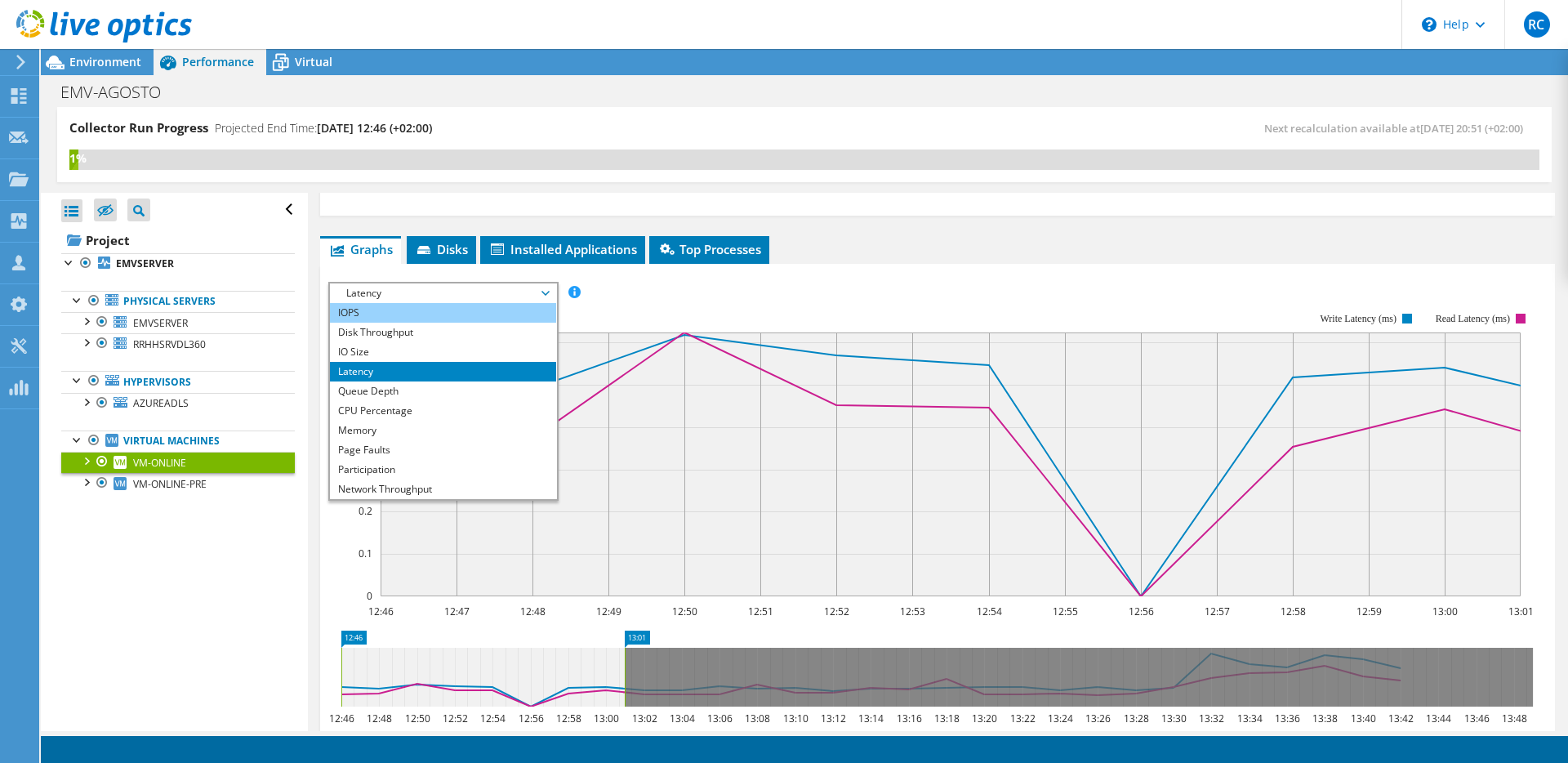
click at [370, 307] on li "IOPS" at bounding box center [443, 312] width 226 height 19
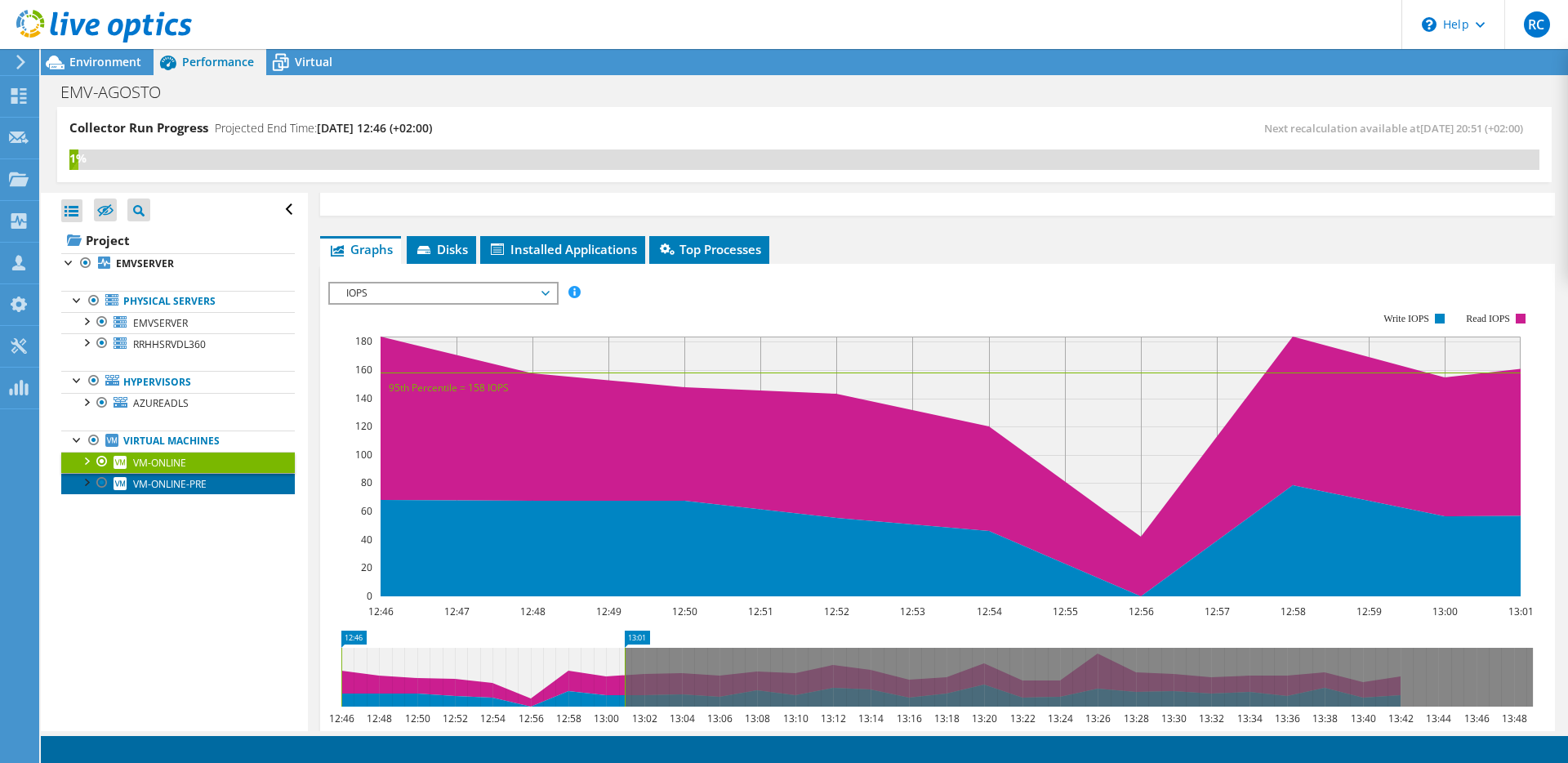
click at [161, 481] on span "VM-ONLINE-PRE" at bounding box center [170, 484] width 74 height 13
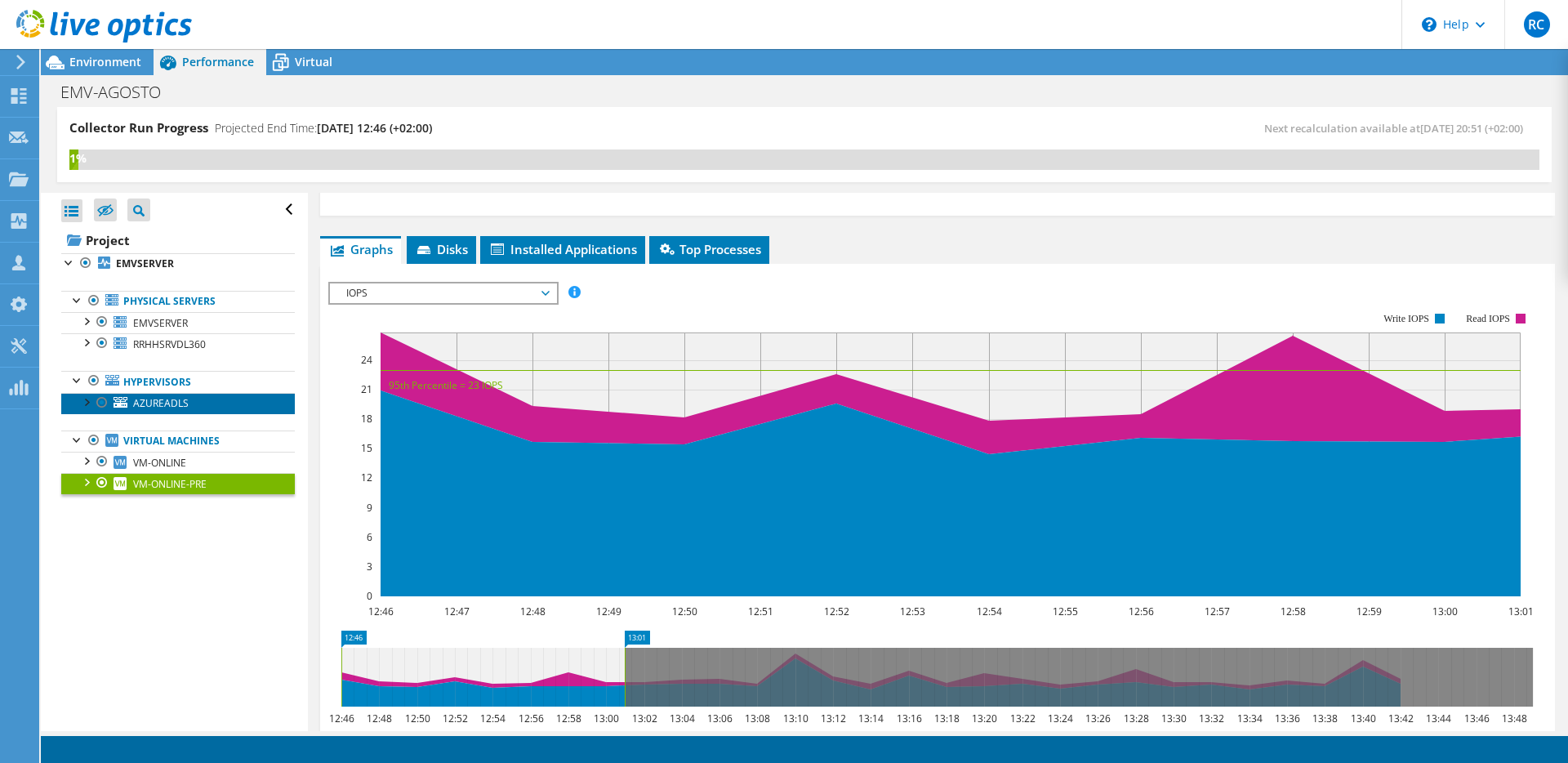
click at [166, 409] on span "AZUREADLS" at bounding box center [161, 403] width 56 height 13
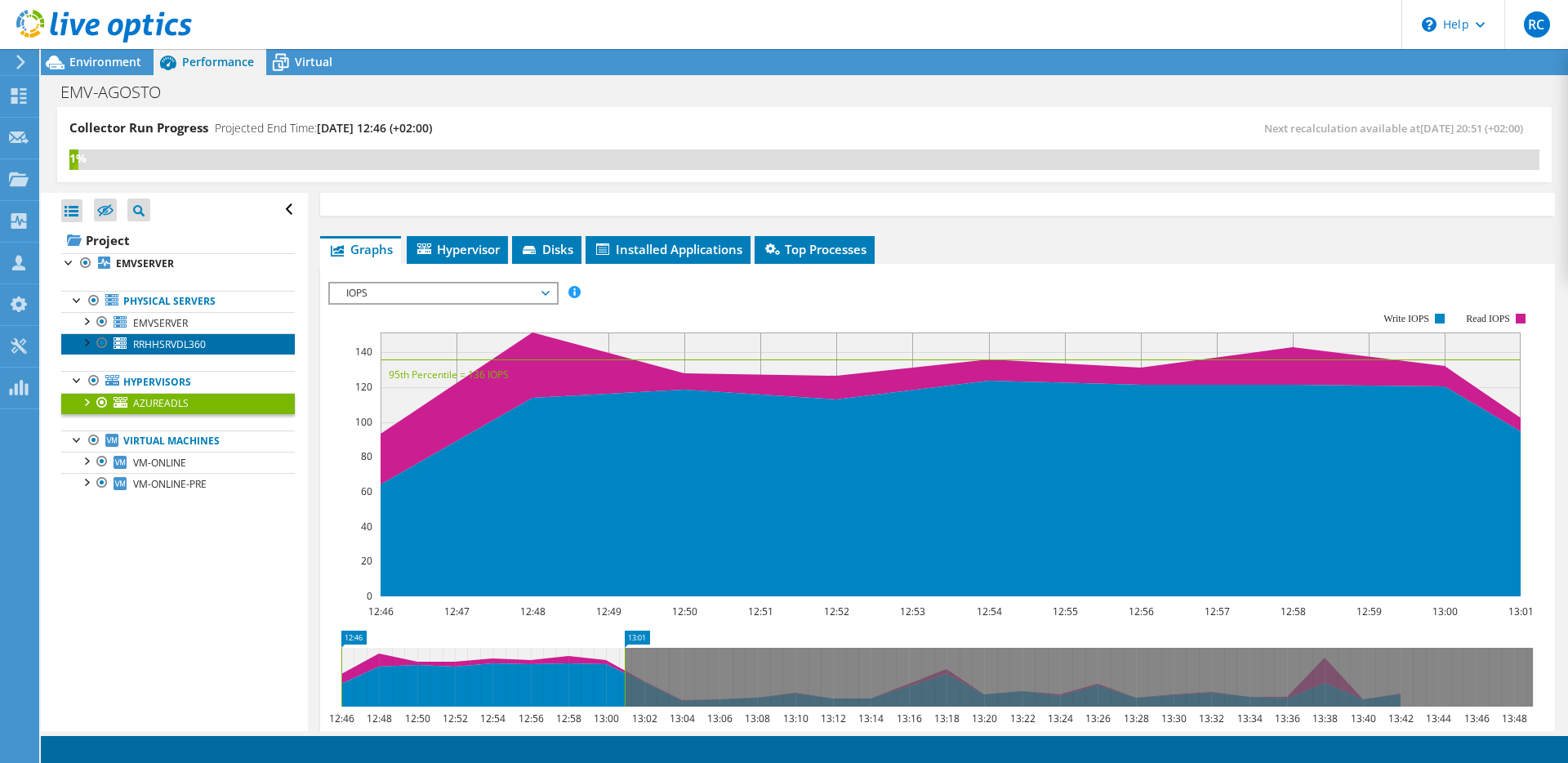
click at [165, 349] on span "RRHHSRVDL360" at bounding box center [170, 344] width 73 height 13
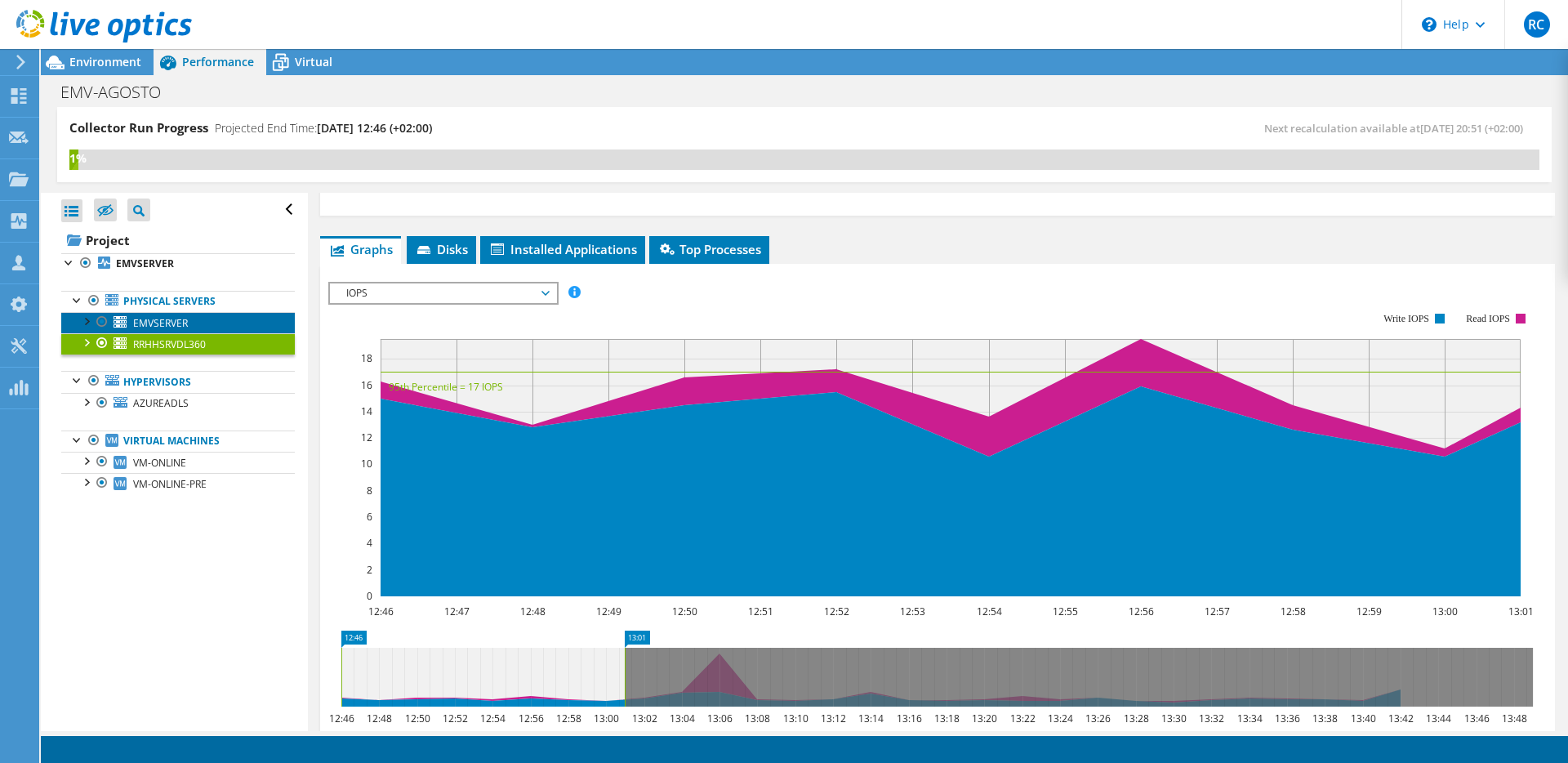
click at [163, 318] on span "EMVSERVER" at bounding box center [160, 323] width 55 height 13
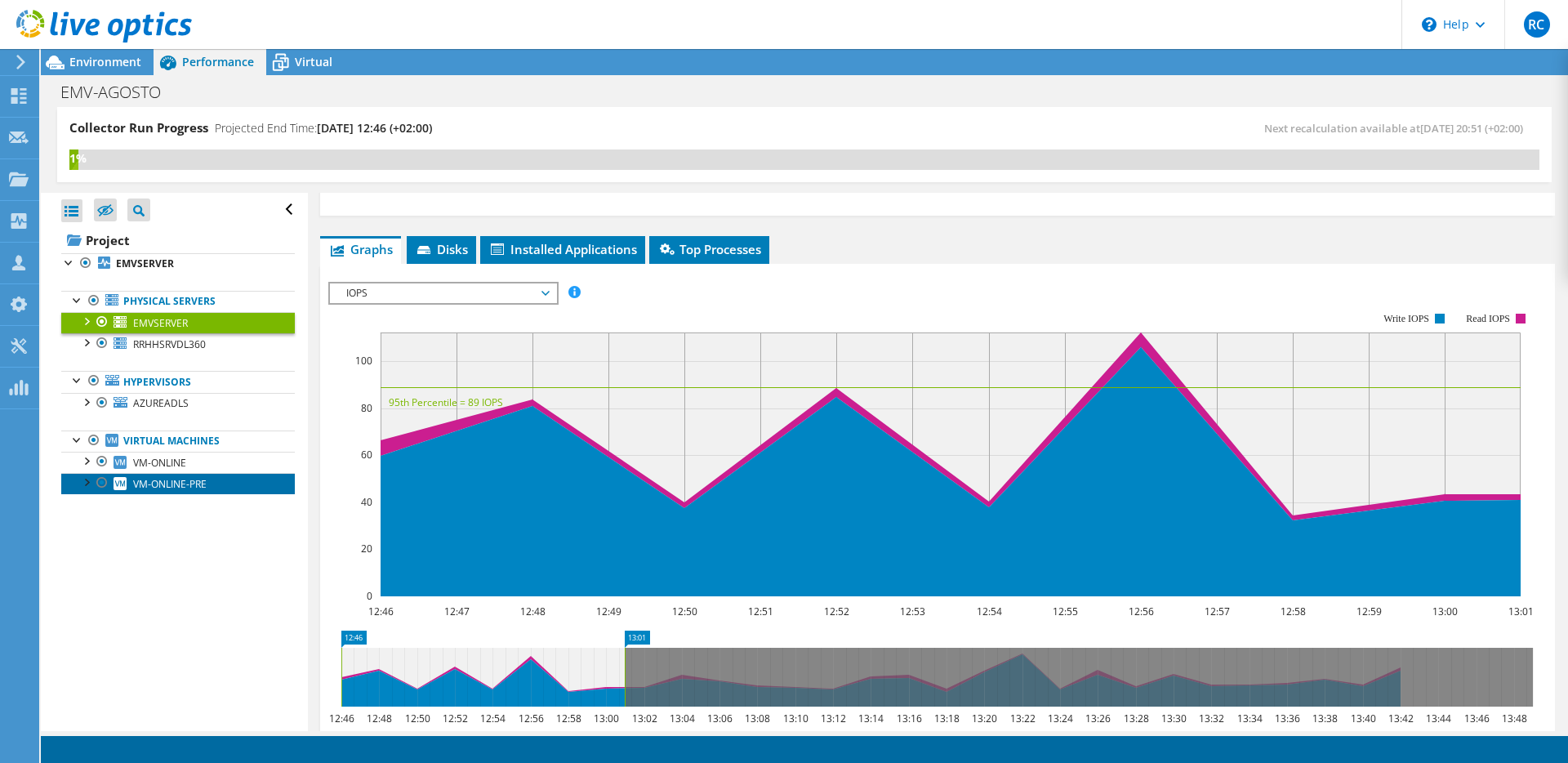
click at [165, 474] on link "VM-ONLINE-PRE" at bounding box center [178, 483] width 234 height 21
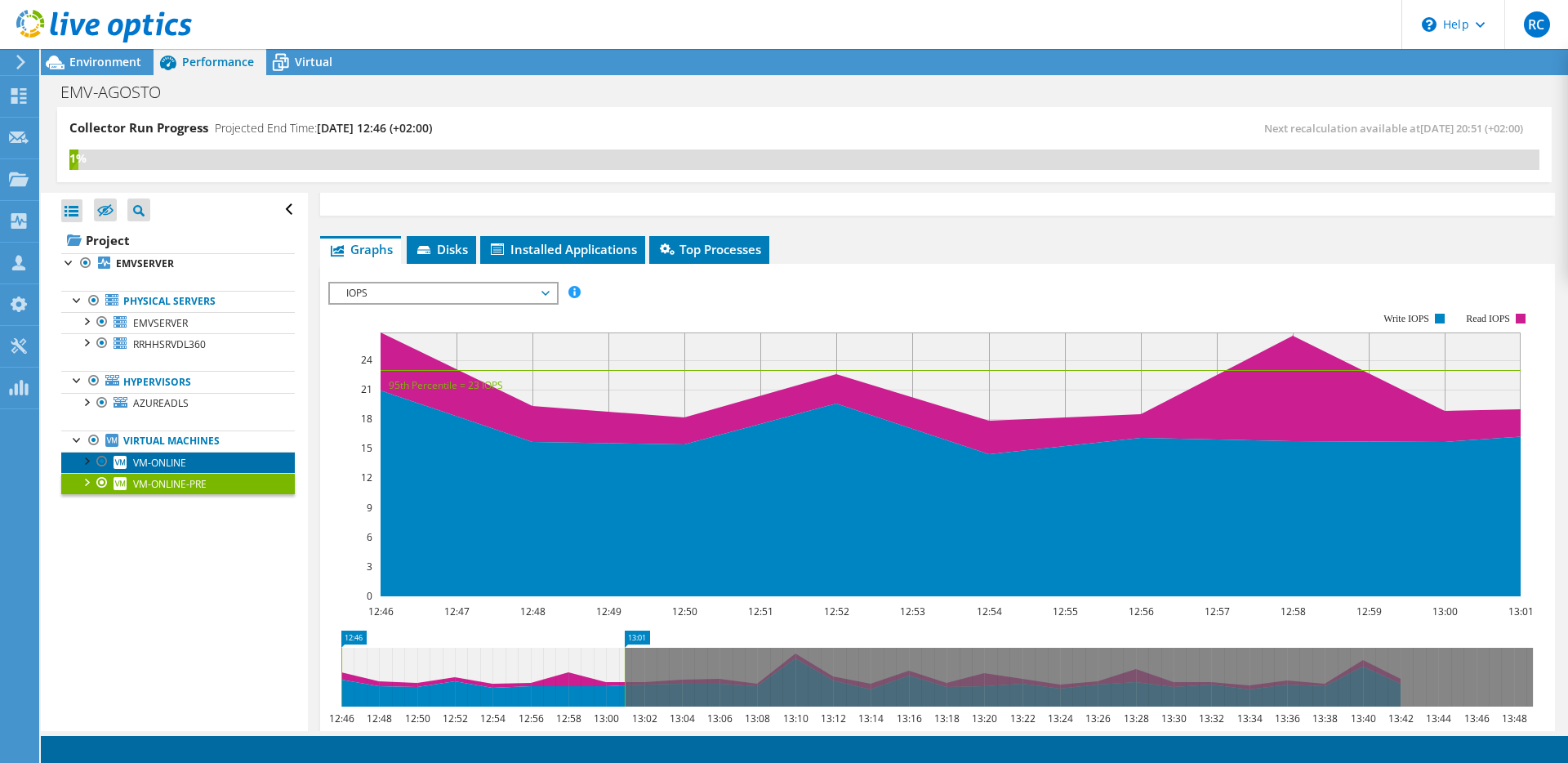
click at [165, 462] on span "VM-ONLINE" at bounding box center [159, 462] width 53 height 13
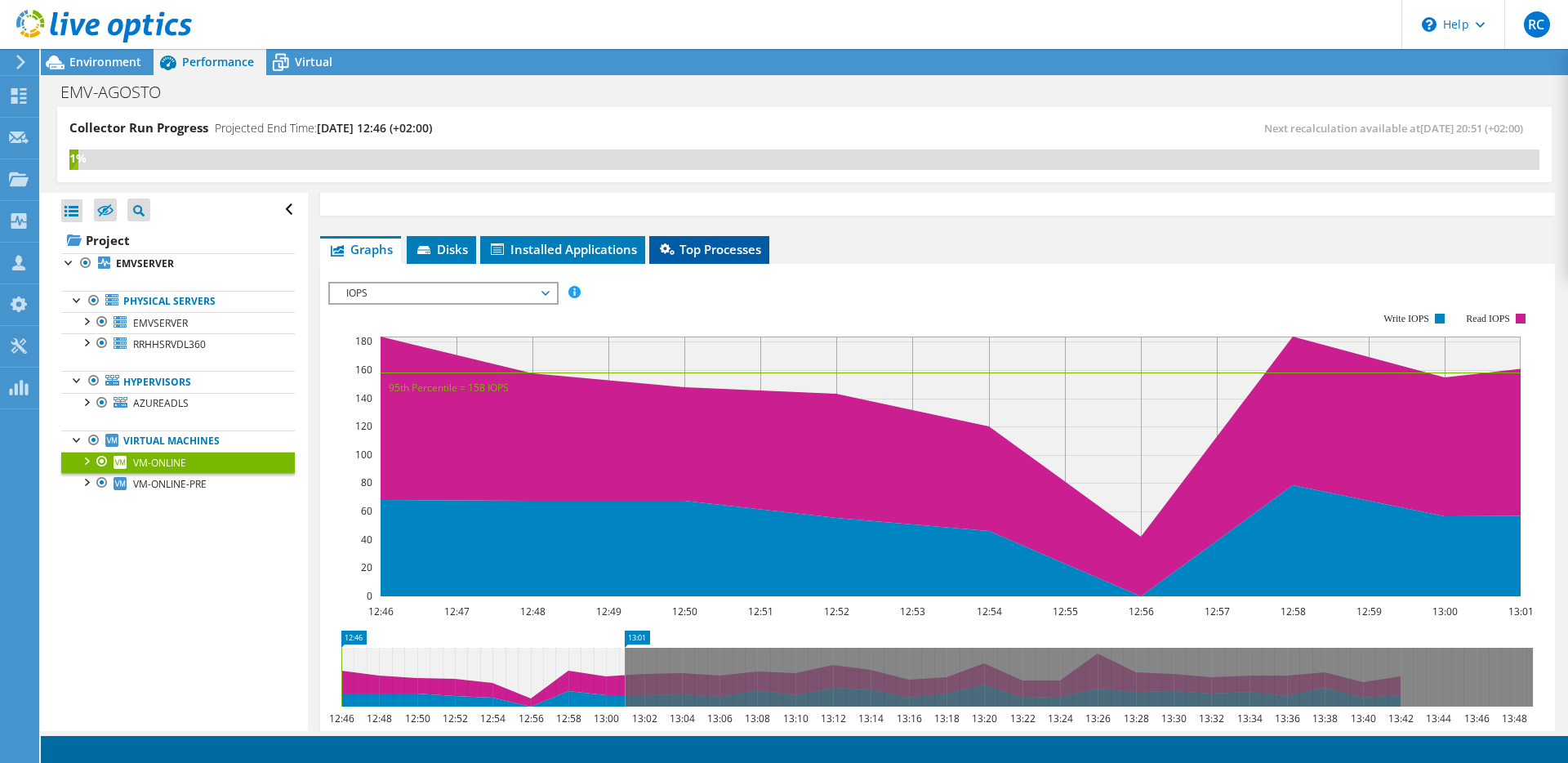
click at [718, 254] on span "Top Processes" at bounding box center [709, 248] width 104 height 16
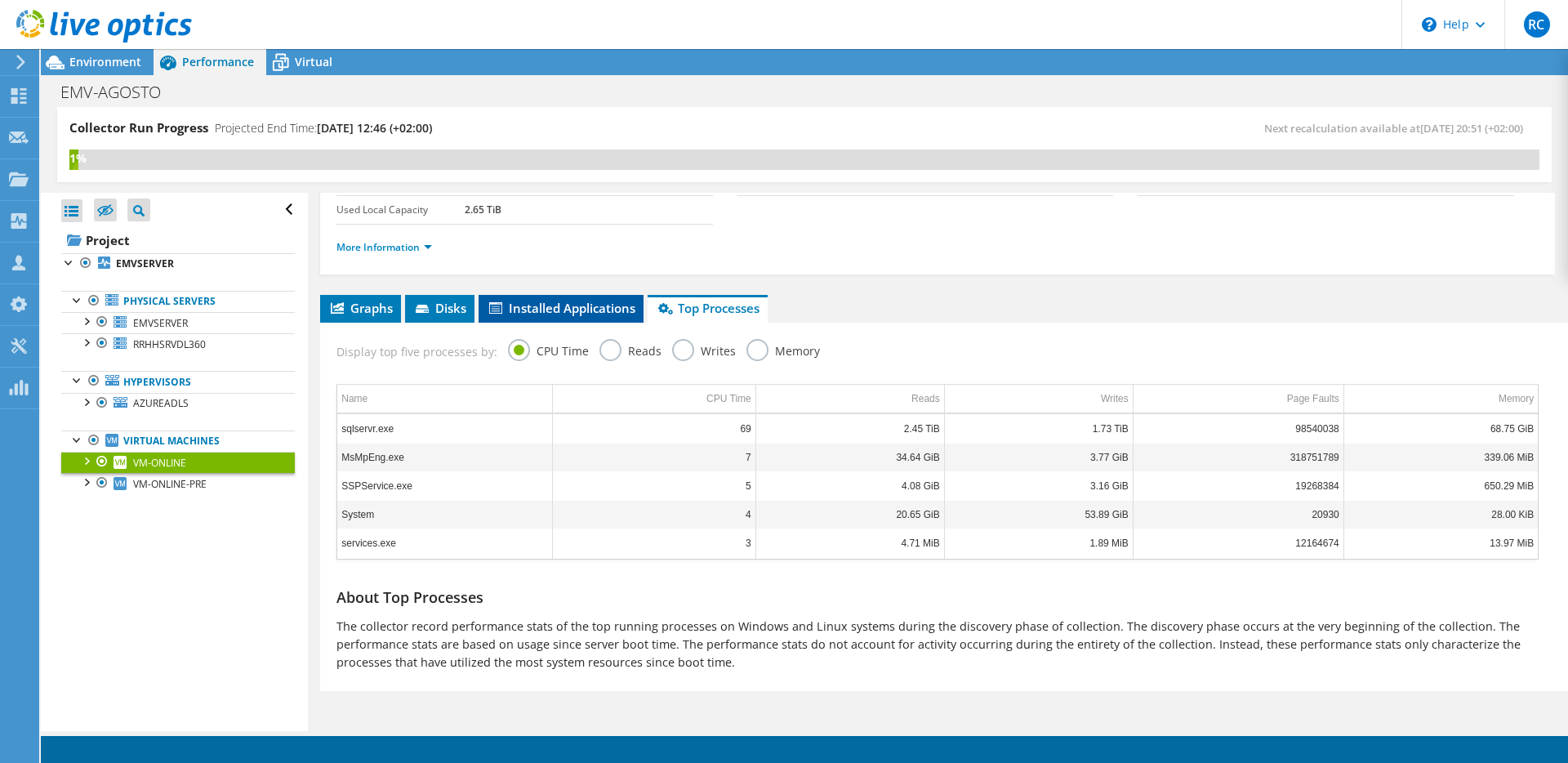
click at [588, 312] on span "Installed Applications" at bounding box center [561, 308] width 149 height 16
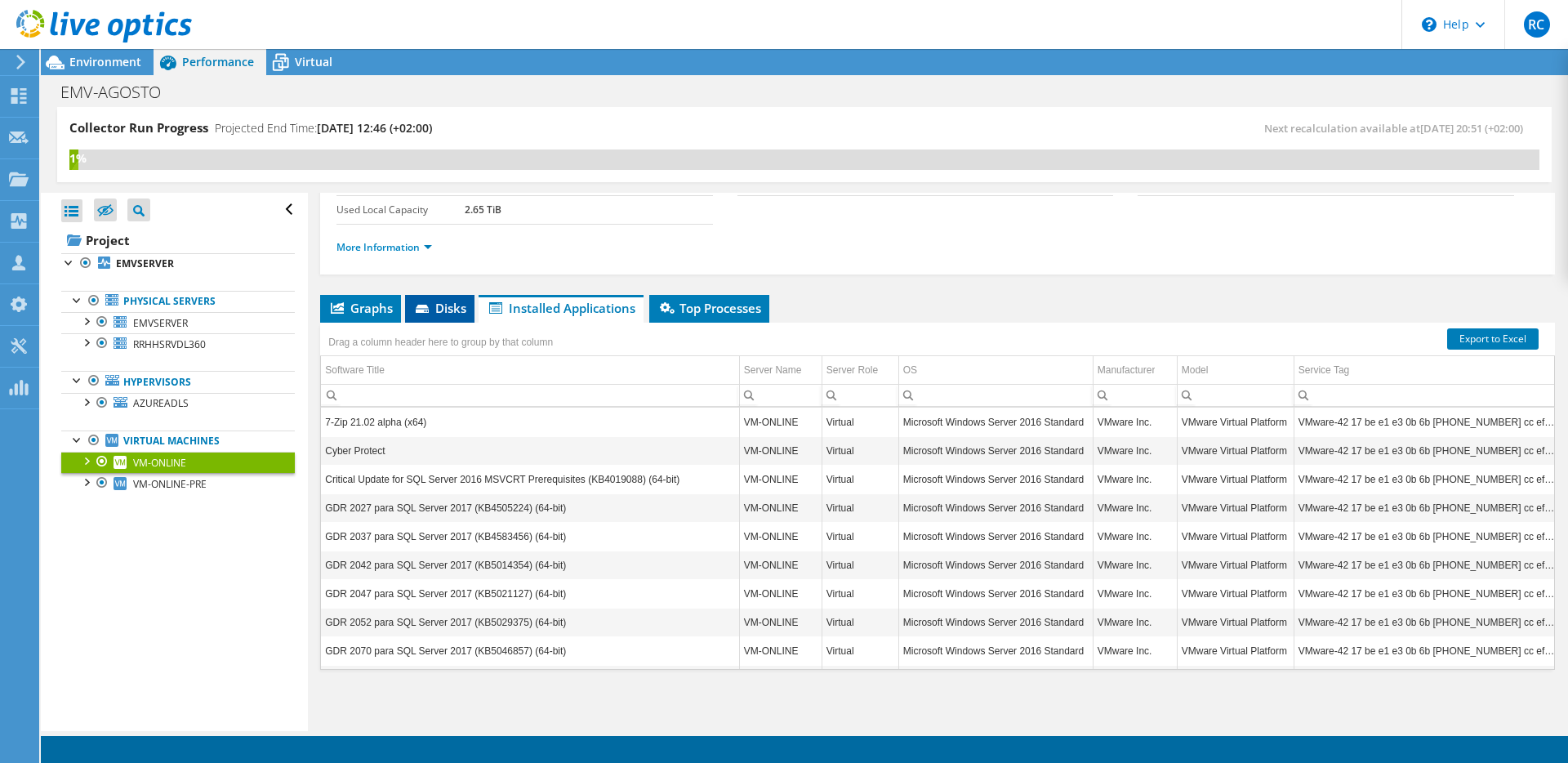
click at [418, 312] on icon at bounding box center [424, 310] width 16 height 11
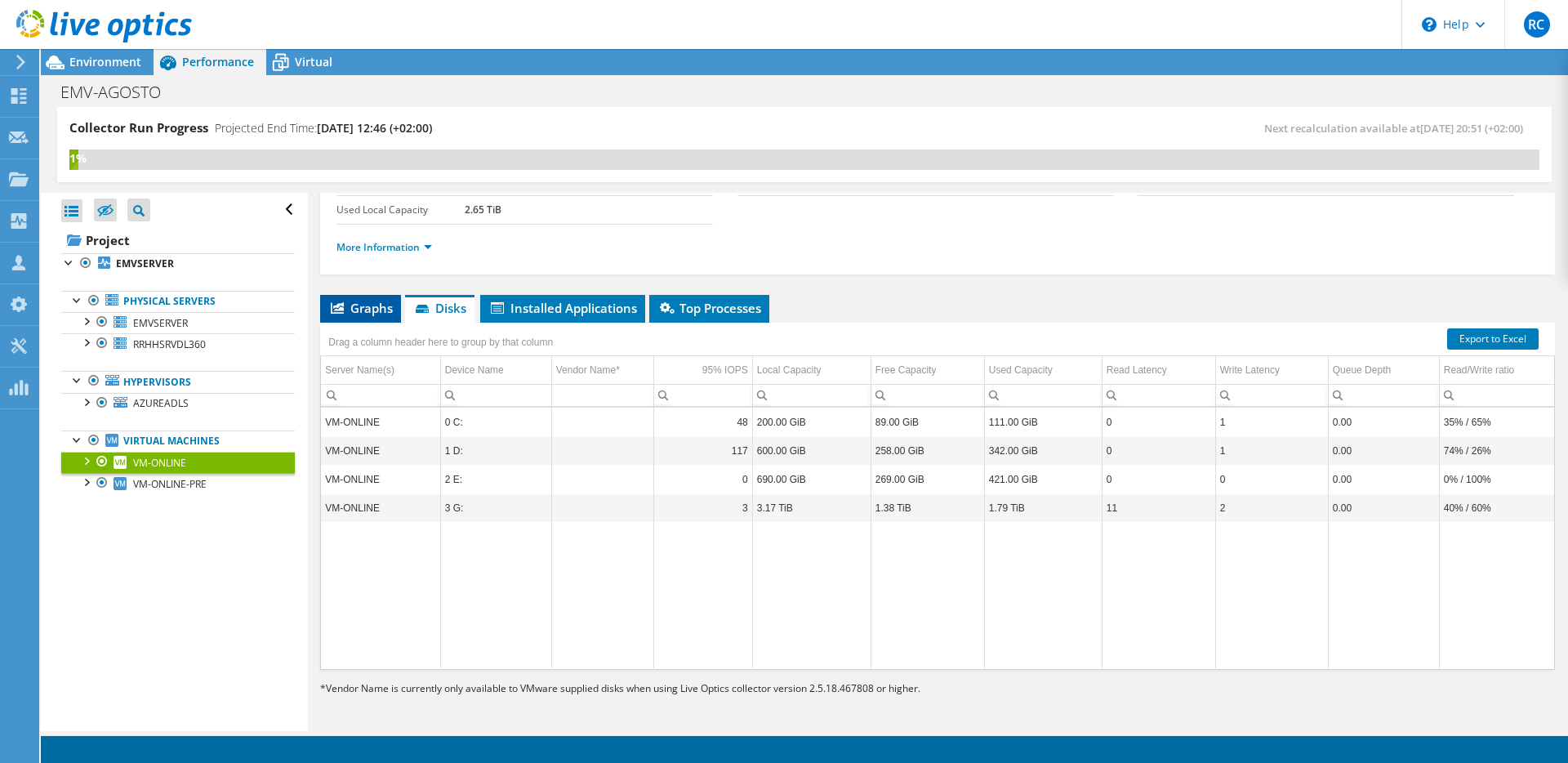
click at [362, 308] on span "Graphs" at bounding box center [360, 308] width 64 height 16
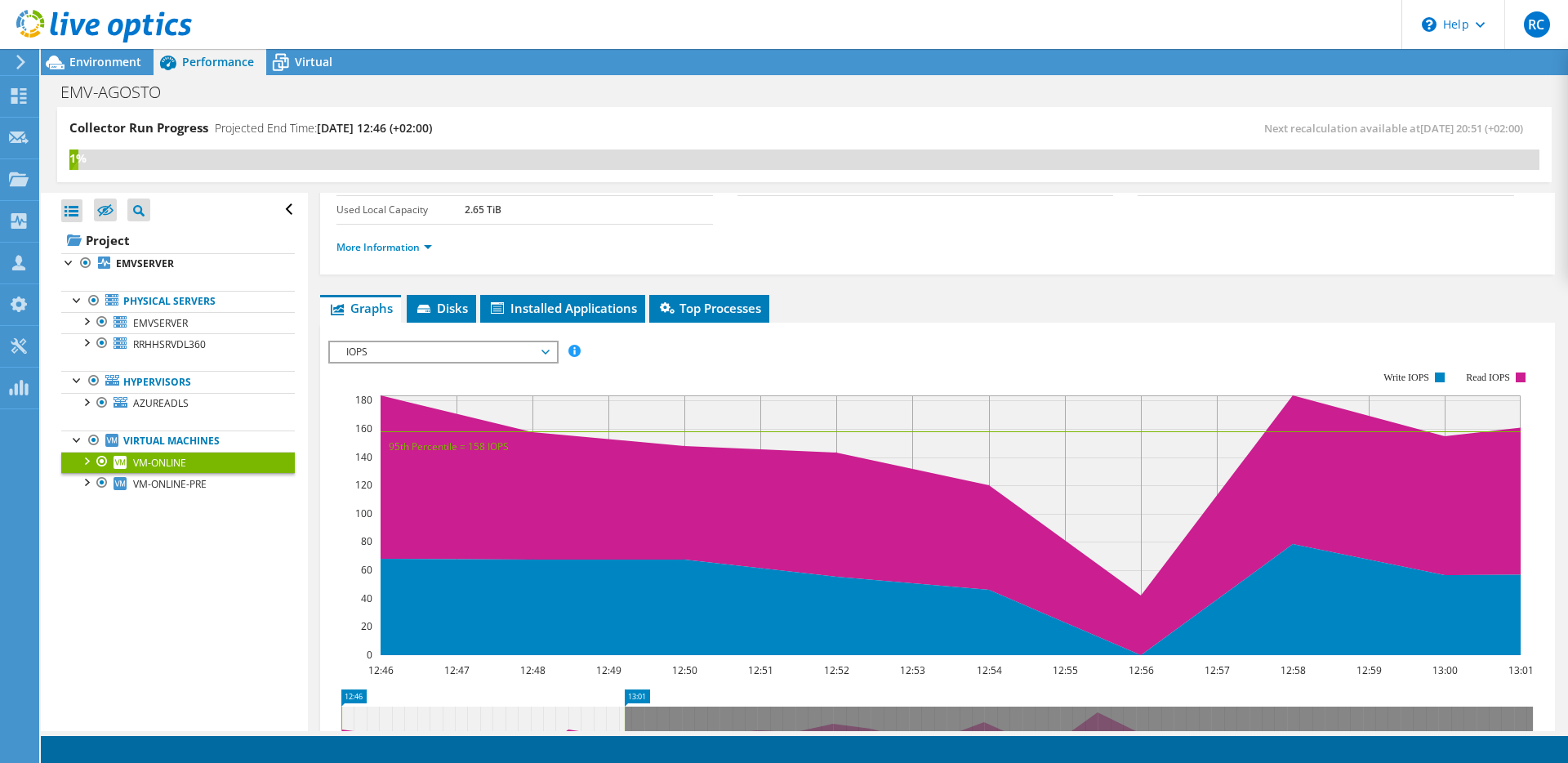
scroll to position [191, 0]
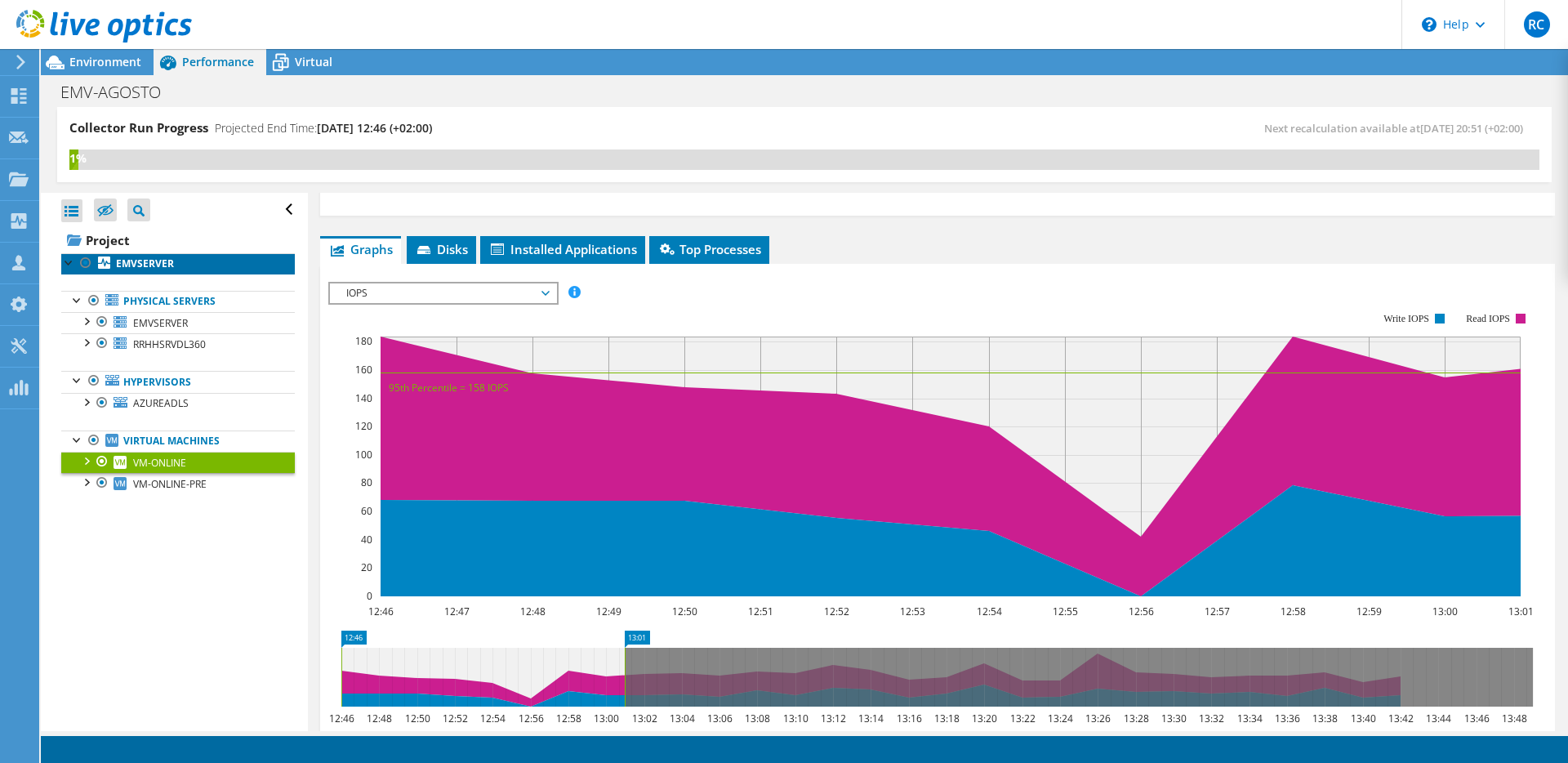
click at [135, 268] on b "EMVSERVER" at bounding box center [145, 264] width 58 height 13
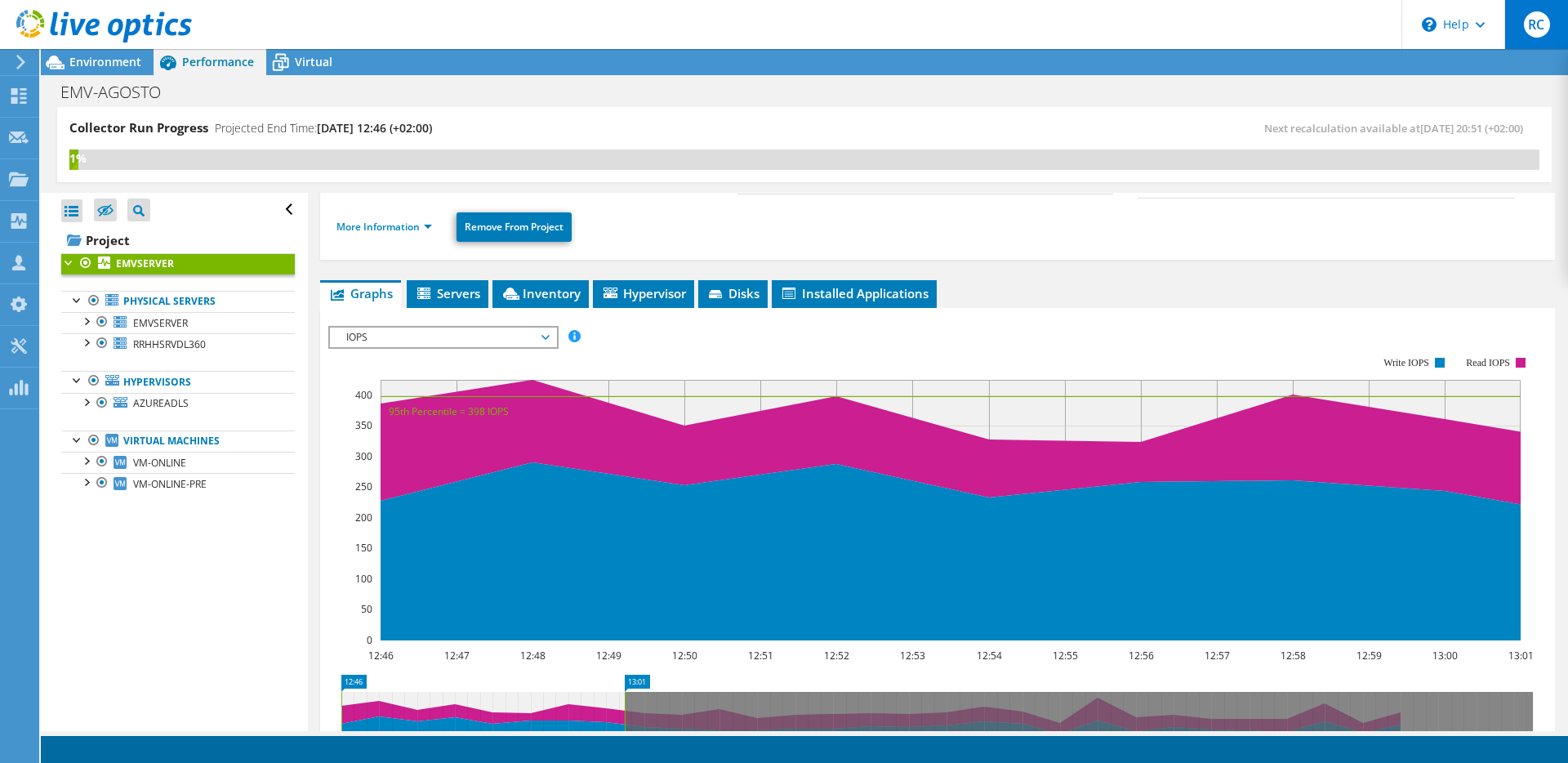
click at [1520, 22] on div "RC" at bounding box center [1536, 24] width 63 height 49
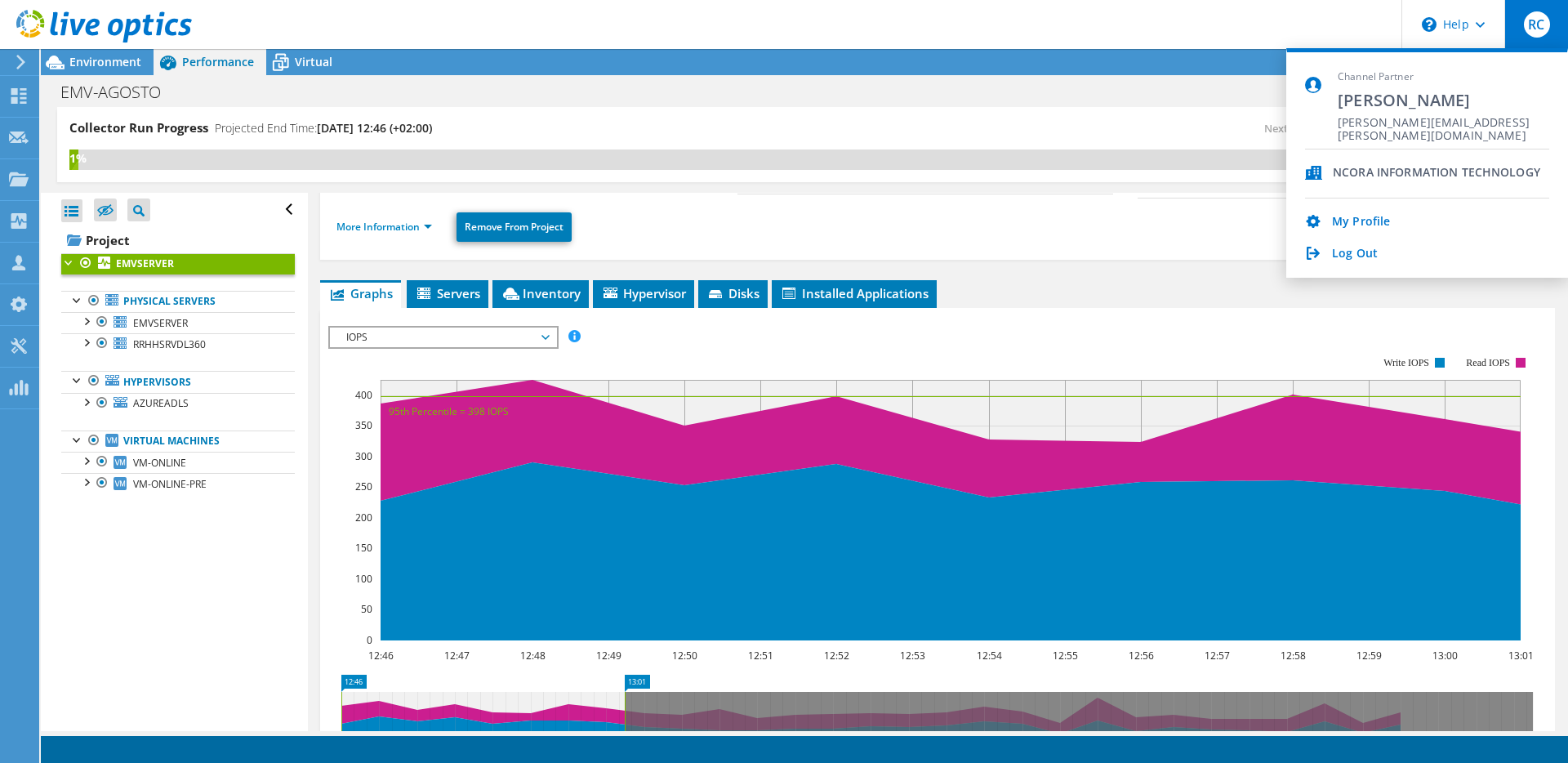
drag, startPoint x: 772, startPoint y: 83, endPoint x: 747, endPoint y: 97, distance: 28.7
click at [770, 85] on div "EMV-AGOSTO Print" at bounding box center [804, 92] width 1527 height 31
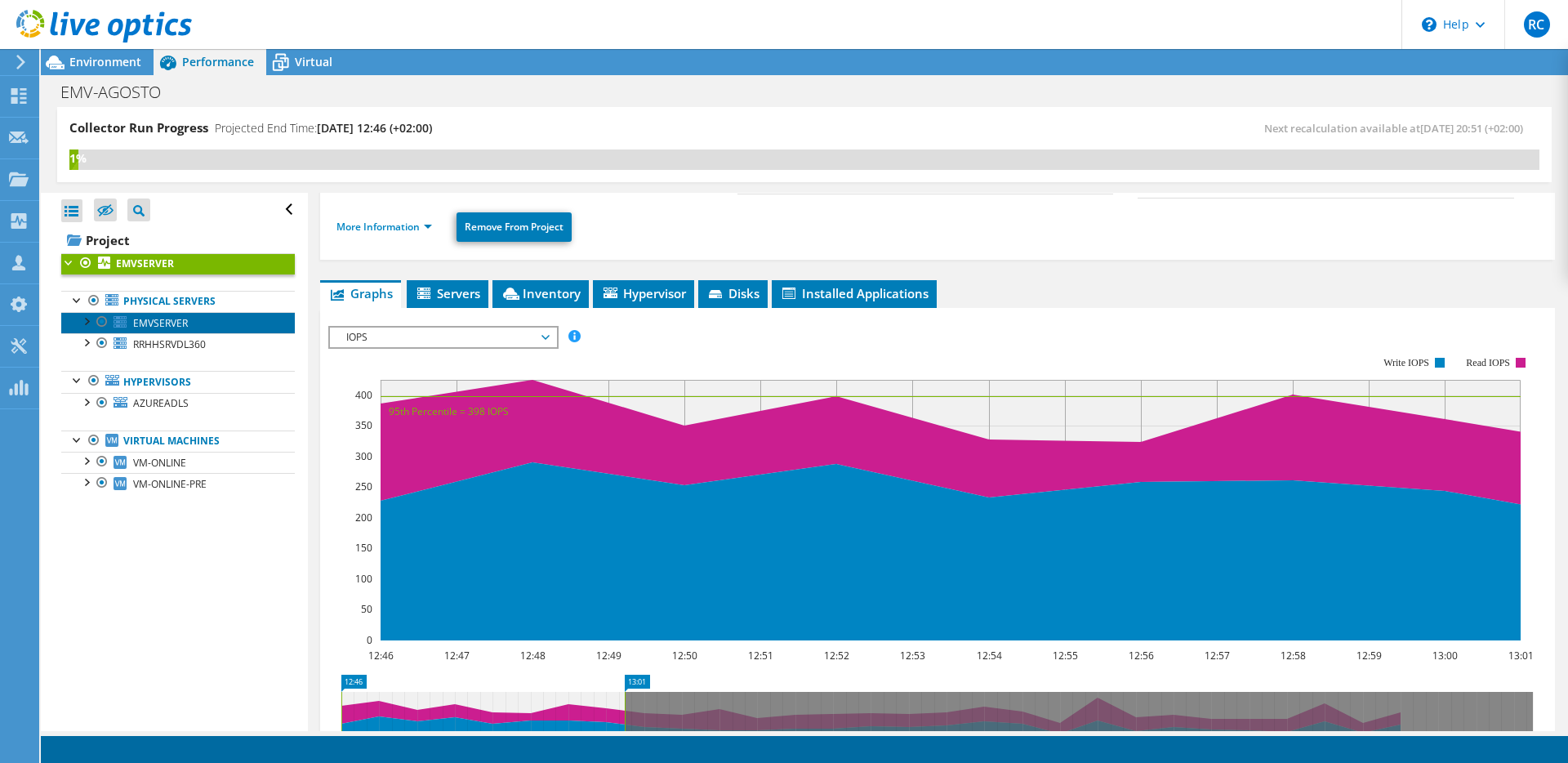
click at [150, 326] on span "EMVSERVER" at bounding box center [160, 323] width 55 height 13
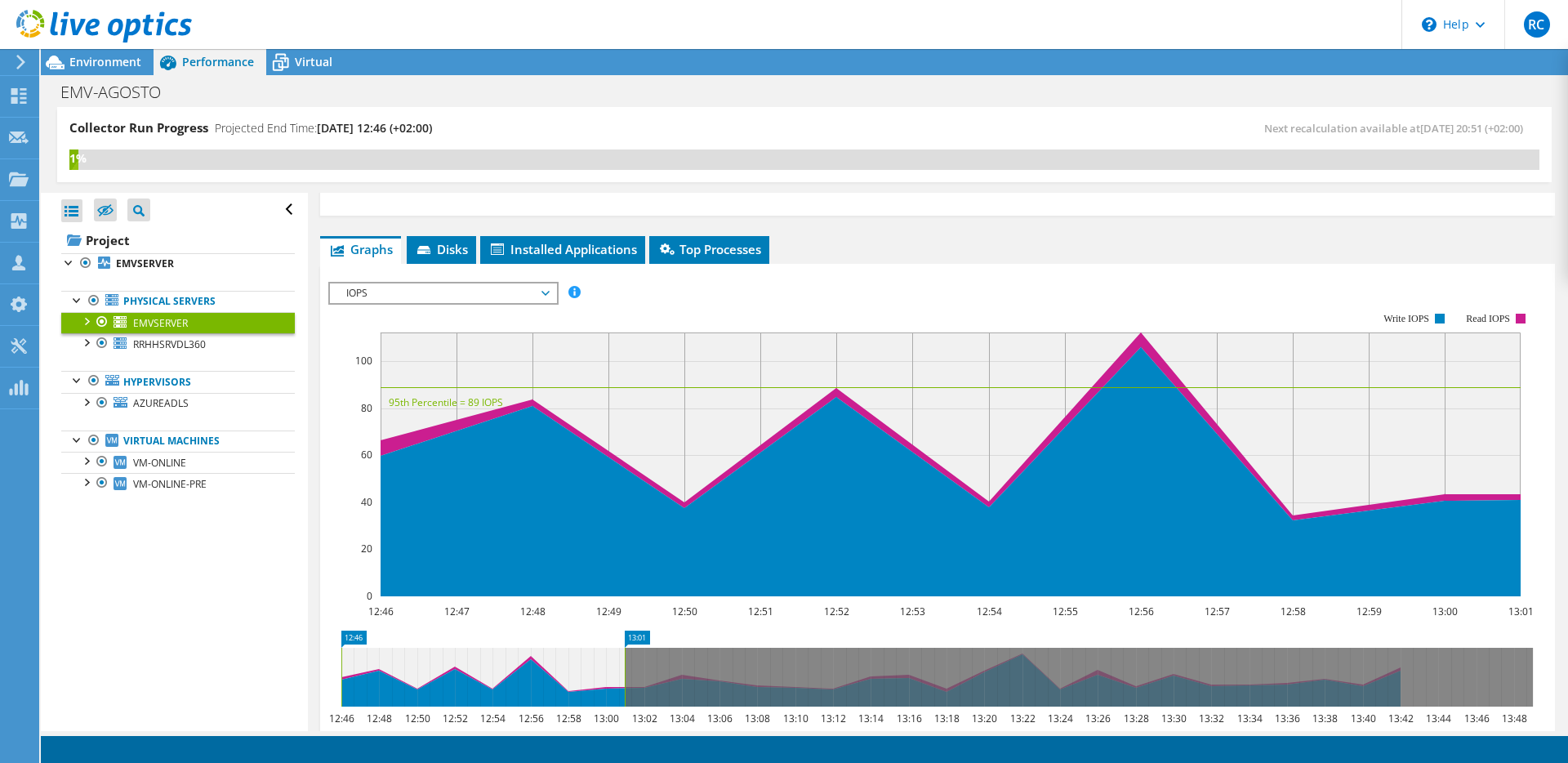
scroll to position [0, 0]
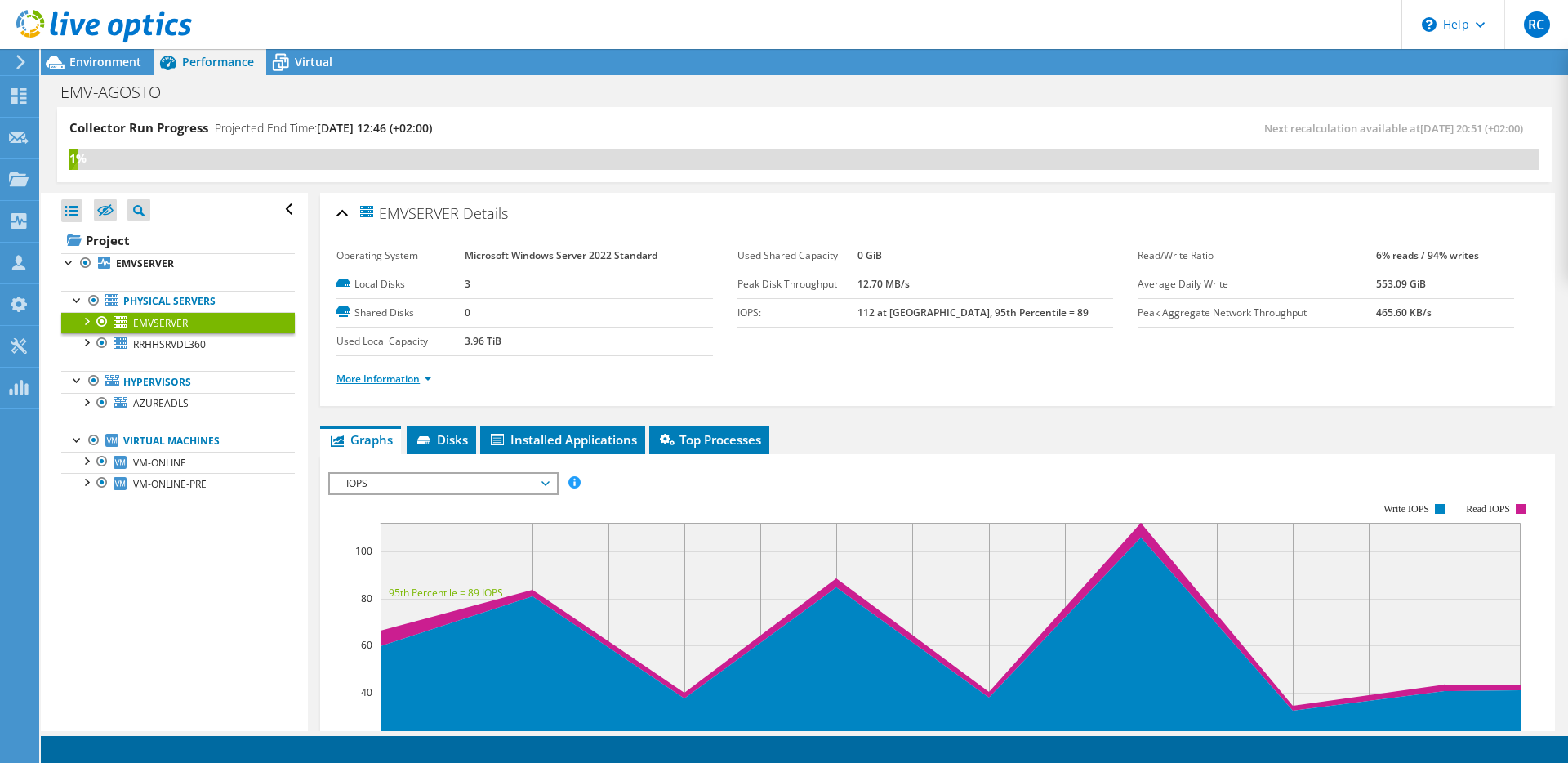
click at [373, 383] on link "More Information" at bounding box center [384, 379] width 96 height 13
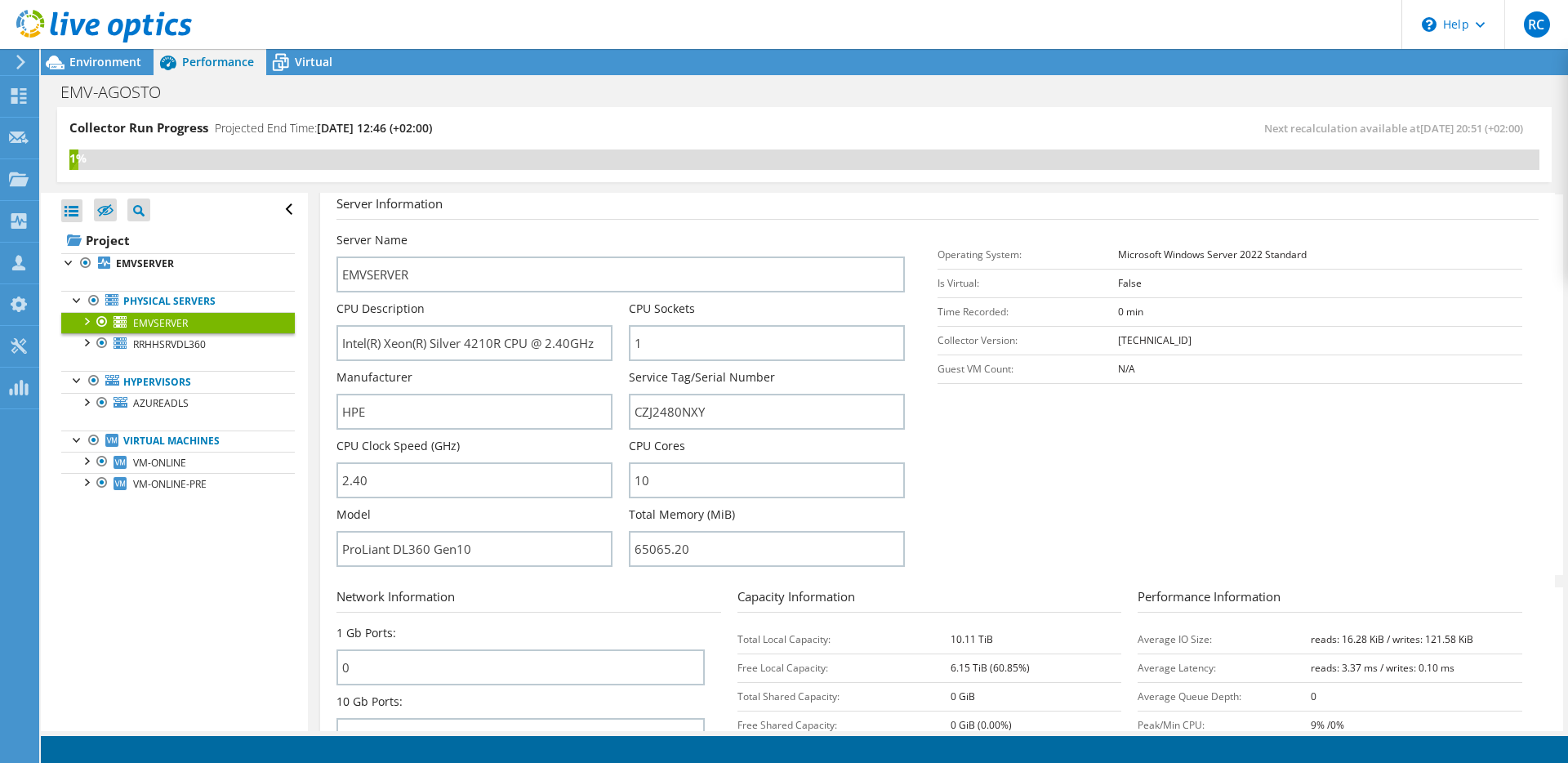
scroll to position [222, 0]
